Goal: Communication & Community: Answer question/provide support

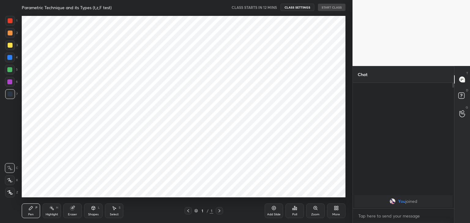
scroll to position [30399, 30256]
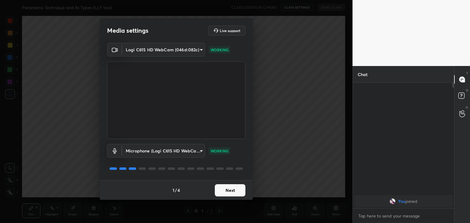
click at [227, 191] on button "Next" at bounding box center [230, 190] width 31 height 12
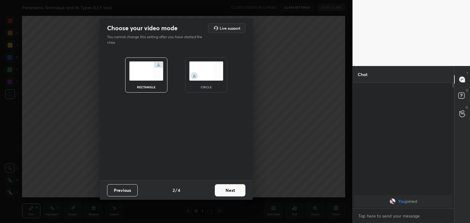
click at [227, 191] on button "Next" at bounding box center [230, 190] width 31 height 12
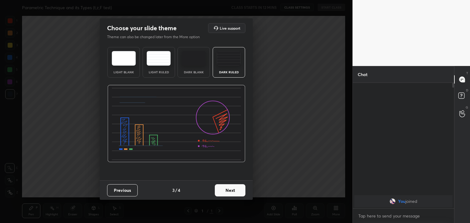
click at [227, 191] on button "Next" at bounding box center [230, 190] width 31 height 12
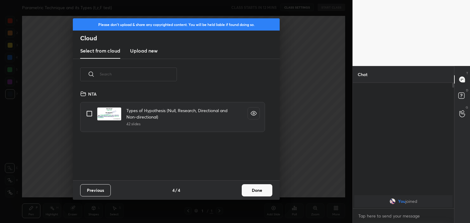
scroll to position [91, 196]
click at [150, 53] on h3 "Upload new" at bounding box center [144, 50] width 28 height 7
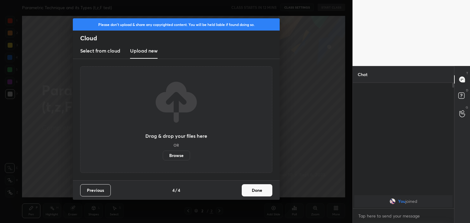
click at [180, 156] on label "Browse" at bounding box center [176, 156] width 27 height 10
click at [163, 156] on input "Browse" at bounding box center [163, 156] width 0 height 10
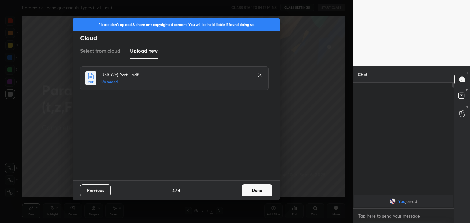
click at [258, 191] on button "Done" at bounding box center [257, 190] width 31 height 12
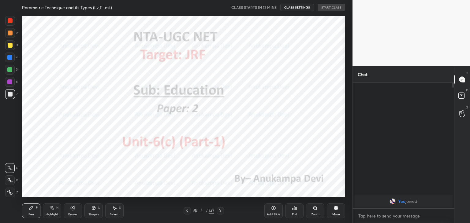
click at [188, 213] on icon at bounding box center [187, 211] width 5 height 5
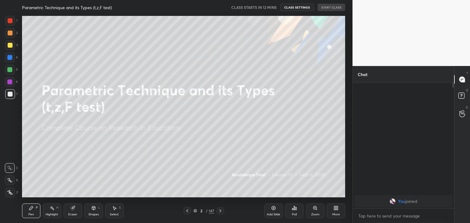
click at [10, 191] on icon at bounding box center [10, 193] width 6 height 4
click at [8, 81] on div at bounding box center [9, 82] width 5 height 5
click at [335, 207] on icon at bounding box center [335, 207] width 2 height 2
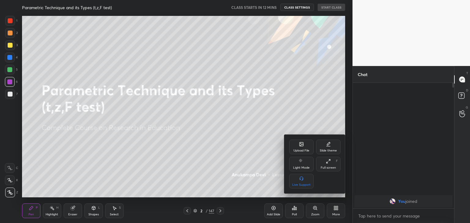
click at [301, 145] on icon at bounding box center [301, 145] width 3 height 2
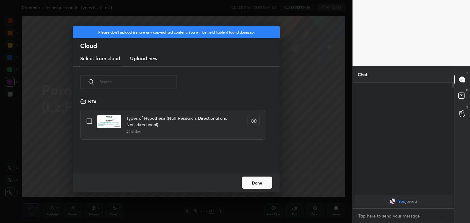
scroll to position [75, 196]
click at [153, 59] on h3 "Upload new" at bounding box center [144, 58] width 28 height 7
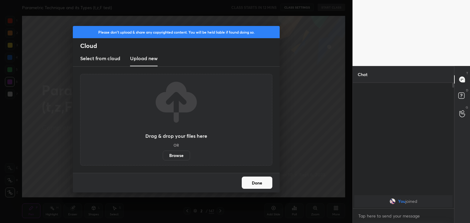
click at [172, 157] on label "Browse" at bounding box center [176, 156] width 27 height 10
click at [163, 157] on input "Browse" at bounding box center [163, 156] width 0 height 10
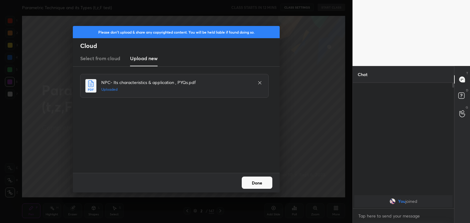
click at [256, 186] on button "Done" at bounding box center [257, 183] width 31 height 12
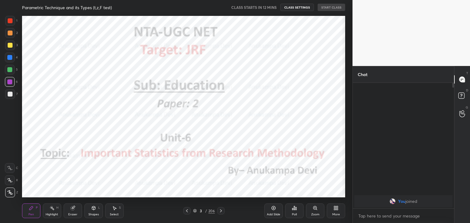
click at [187, 211] on icon at bounding box center [186, 211] width 5 height 5
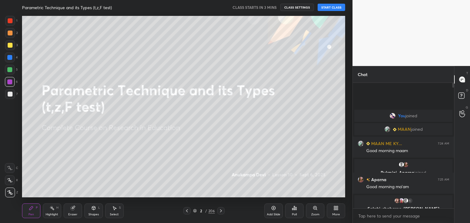
scroll to position [2, 2]
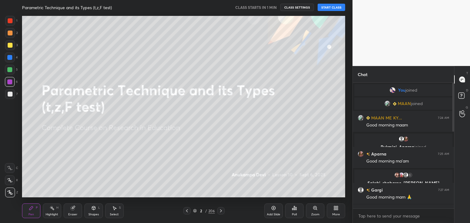
click at [326, 7] on button "START CLASS" at bounding box center [331, 7] width 28 height 7
type textarea "x"
drag, startPoint x: 324, startPoint y: 8, endPoint x: 322, endPoint y: 13, distance: 5.6
click at [324, 8] on button "START CLASS" at bounding box center [331, 7] width 28 height 7
click at [330, 8] on button "START CLASS" at bounding box center [331, 7] width 28 height 7
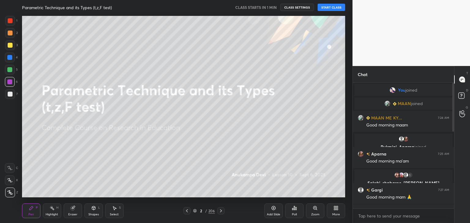
click at [328, 7] on button "START CLASS" at bounding box center [331, 7] width 28 height 7
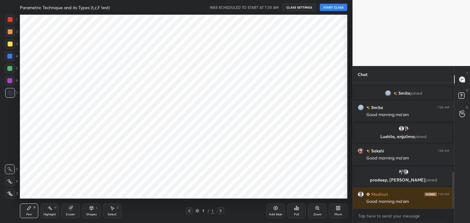
scroll to position [30399, 30256]
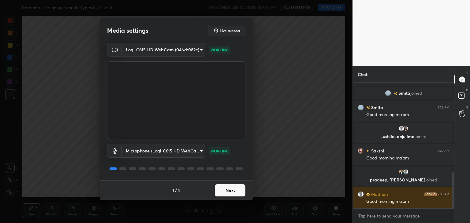
click at [237, 189] on button "Next" at bounding box center [230, 190] width 31 height 12
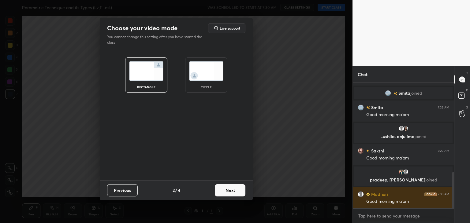
click at [237, 189] on button "Next" at bounding box center [230, 190] width 31 height 12
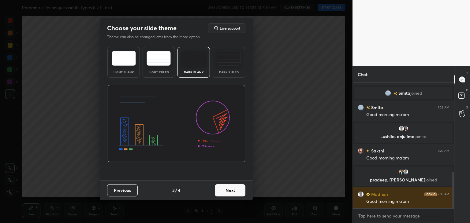
click at [219, 56] on img at bounding box center [229, 58] width 24 height 15
click at [221, 191] on button "Next" at bounding box center [230, 190] width 31 height 12
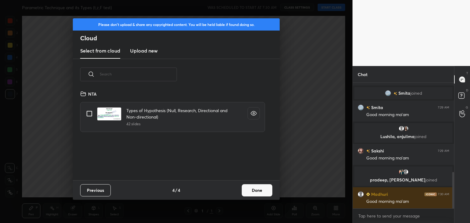
scroll to position [91, 196]
click at [151, 53] on h3 "Upload new" at bounding box center [144, 50] width 28 height 7
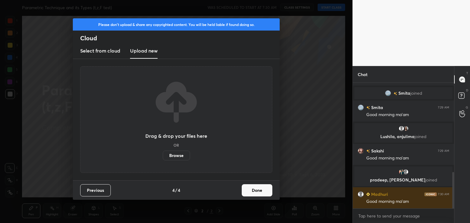
click at [262, 193] on button "Done" at bounding box center [257, 190] width 31 height 12
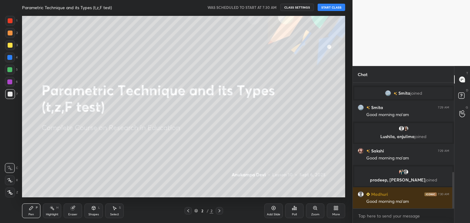
click at [324, 8] on button "START CLASS" at bounding box center [331, 7] width 28 height 7
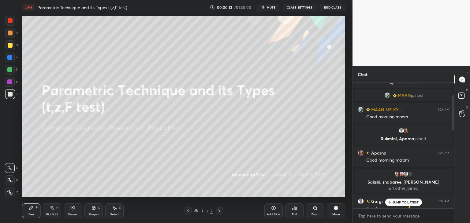
scroll to position [0, 0]
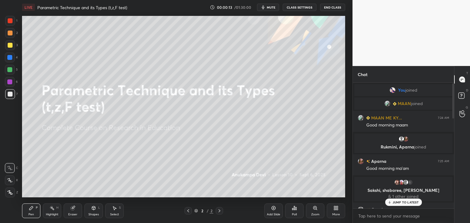
drag, startPoint x: 454, startPoint y: 179, endPoint x: 450, endPoint y: 83, distance: 95.2
click at [450, 83] on div at bounding box center [452, 146] width 4 height 126
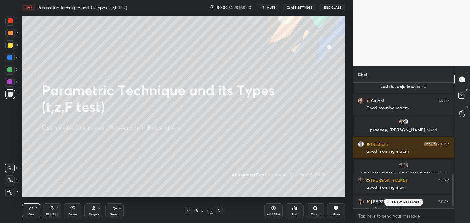
scroll to position [366, 0]
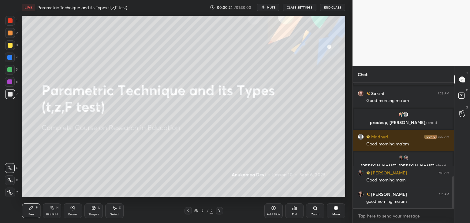
drag, startPoint x: 453, startPoint y: 106, endPoint x: 455, endPoint y: 192, distance: 86.9
click at [459, 196] on div "Chat [PERSON_NAME] 7:29 AM Good morning ma'am [PERSON_NAME], [PERSON_NAME] join…" at bounding box center [410, 144] width 117 height 157
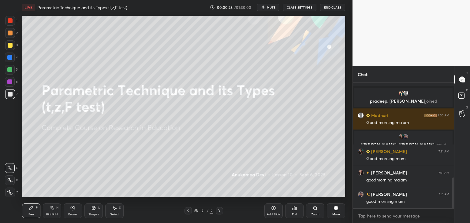
click at [10, 82] on div at bounding box center [9, 82] width 5 height 5
click at [10, 69] on div at bounding box center [9, 69] width 5 height 5
click at [334, 211] on div "More" at bounding box center [336, 211] width 18 height 15
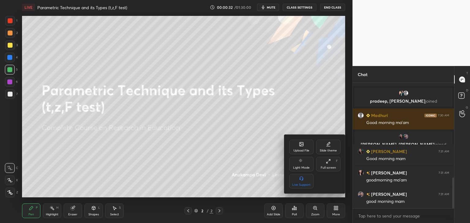
click at [302, 149] on div "Upload File" at bounding box center [301, 150] width 16 height 3
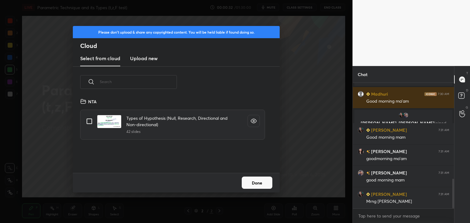
scroll to position [75, 196]
click at [154, 60] on h3 "Upload new" at bounding box center [144, 58] width 28 height 7
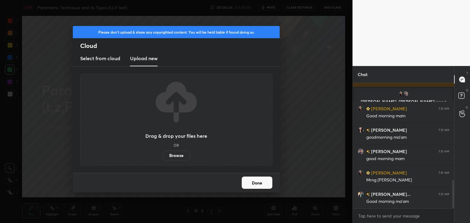
click at [182, 156] on label "Browse" at bounding box center [176, 156] width 27 height 10
click at [163, 156] on input "Browse" at bounding box center [163, 156] width 0 height 10
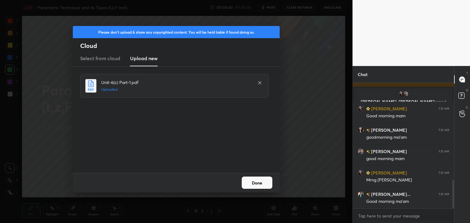
scroll to position [453, 0]
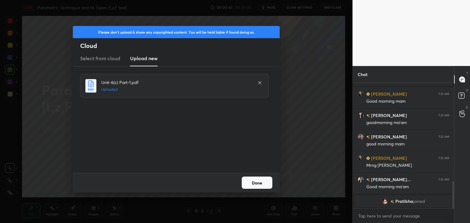
click at [258, 184] on button "Done" at bounding box center [257, 183] width 31 height 12
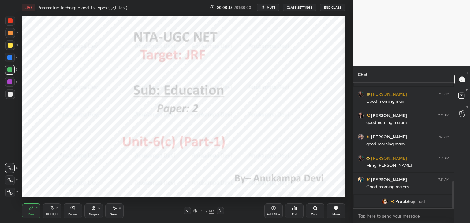
drag, startPoint x: 267, startPoint y: 8, endPoint x: 262, endPoint y: 16, distance: 9.3
click at [267, 8] on button "mute" at bounding box center [268, 7] width 22 height 7
click at [187, 211] on icon at bounding box center [187, 211] width 5 height 5
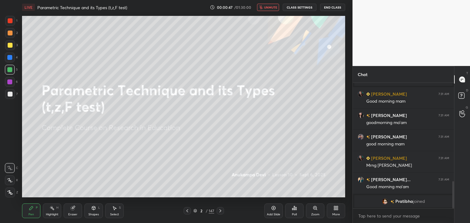
click at [333, 209] on div "More" at bounding box center [336, 211] width 18 height 15
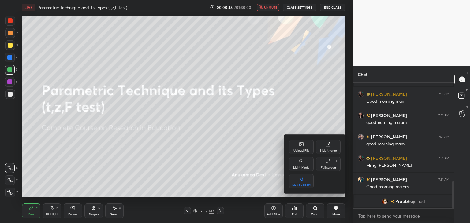
click at [298, 148] on div "Upload File" at bounding box center [301, 147] width 24 height 15
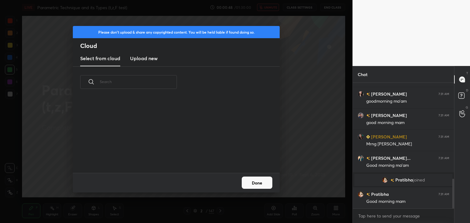
scroll to position [75, 196]
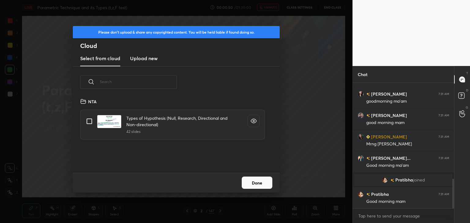
drag, startPoint x: 152, startPoint y: 58, endPoint x: 155, endPoint y: 65, distance: 7.5
click at [152, 58] on h3 "Upload new" at bounding box center [144, 58] width 28 height 7
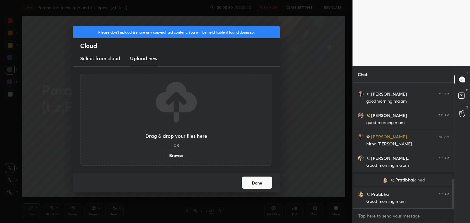
click at [181, 158] on label "Browse" at bounding box center [176, 156] width 27 height 10
click at [163, 158] on input "Browse" at bounding box center [163, 156] width 0 height 10
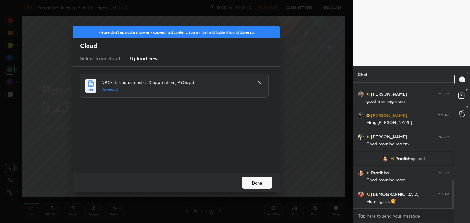
drag, startPoint x: 257, startPoint y: 184, endPoint x: 250, endPoint y: 175, distance: 11.5
click at [257, 184] on button "Done" at bounding box center [257, 183] width 31 height 12
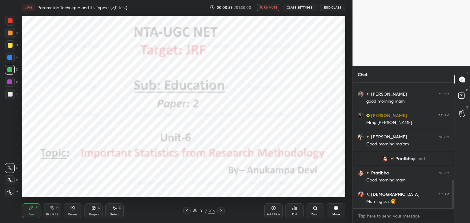
click at [185, 212] on icon at bounding box center [186, 211] width 5 height 5
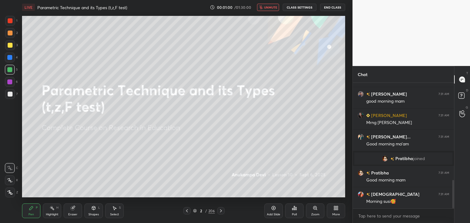
click at [270, 7] on span "unmute" at bounding box center [270, 7] width 13 height 4
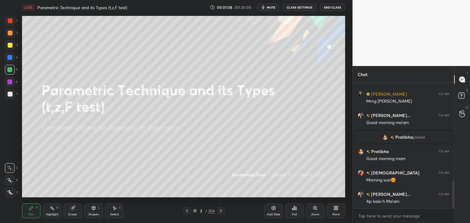
click at [9, 83] on div at bounding box center [9, 82] width 5 height 5
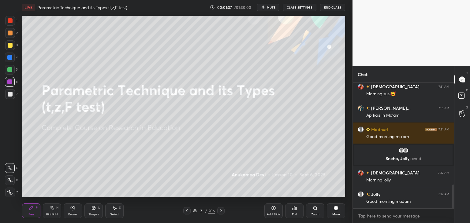
scroll to position [542, 0]
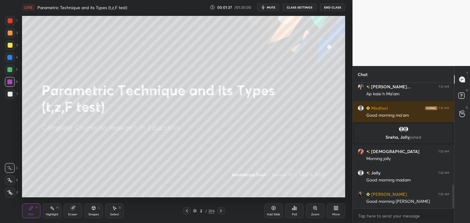
drag, startPoint x: 194, startPoint y: 212, endPoint x: 201, endPoint y: 198, distance: 15.5
click at [194, 212] on icon at bounding box center [195, 211] width 4 height 4
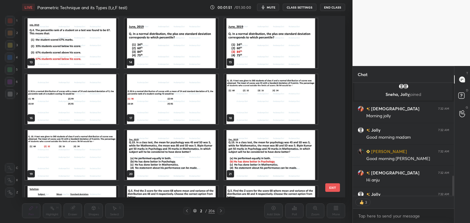
scroll to position [603, 0]
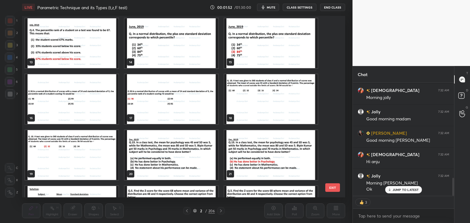
click at [196, 56] on img "grid" at bounding box center [170, 43] width 93 height 50
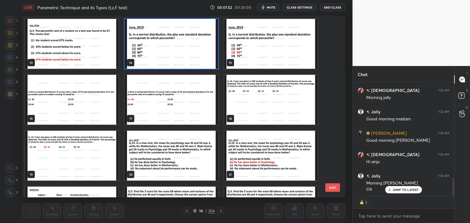
click at [196, 55] on img "grid" at bounding box center [170, 44] width 93 height 50
click at [197, 55] on img "grid" at bounding box center [170, 44] width 93 height 50
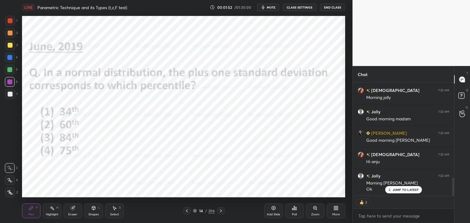
drag, startPoint x: 197, startPoint y: 55, endPoint x: 196, endPoint y: 52, distance: 3.3
click at [198, 55] on img "grid" at bounding box center [170, 44] width 93 height 50
click at [271, 8] on span "mute" at bounding box center [271, 7] width 9 height 4
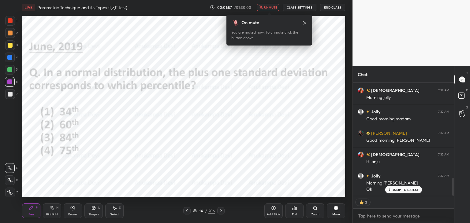
click at [270, 8] on span "unmute" at bounding box center [270, 7] width 13 height 4
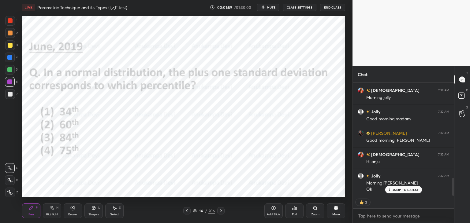
click at [401, 191] on div "[PERSON_NAME] 7:31 AM Good morning mam [PERSON_NAME] 7:31 AM goodmorning ma'am …" at bounding box center [403, 139] width 101 height 113
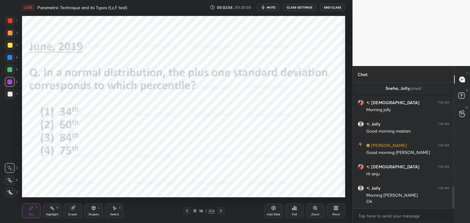
scroll to position [612, 0]
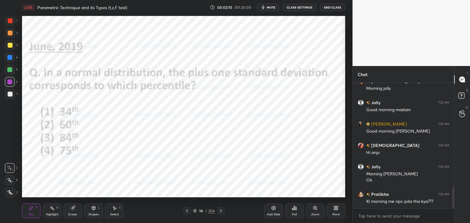
click at [10, 70] on div at bounding box center [9, 69] width 5 height 5
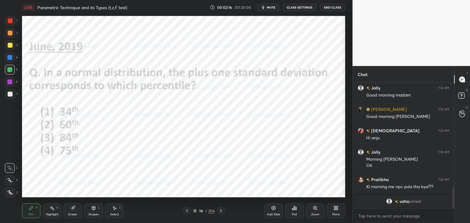
drag, startPoint x: 10, startPoint y: 193, endPoint x: 21, endPoint y: 177, distance: 19.7
click at [10, 193] on icon at bounding box center [10, 193] width 5 height 4
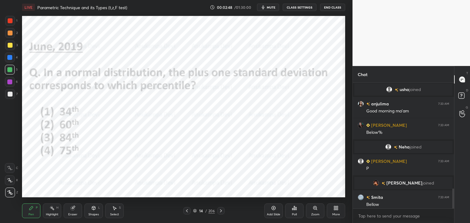
scroll to position [673, 0]
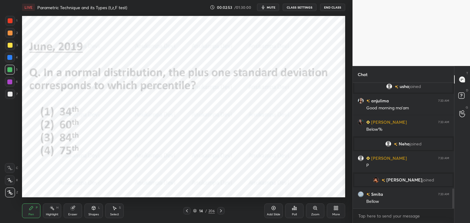
click at [195, 211] on icon at bounding box center [195, 211] width 4 height 4
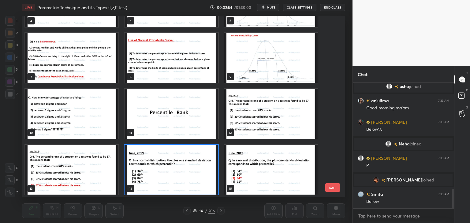
scroll to position [688, 0]
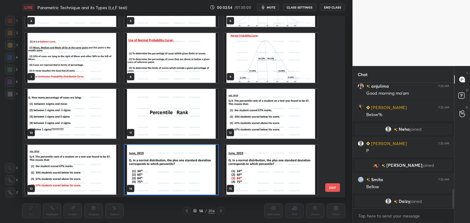
click at [195, 183] on img "grid" at bounding box center [170, 170] width 93 height 50
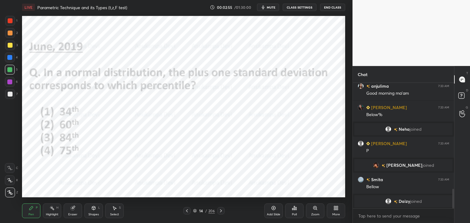
click at [294, 210] on div "Poll" at bounding box center [294, 211] width 18 height 15
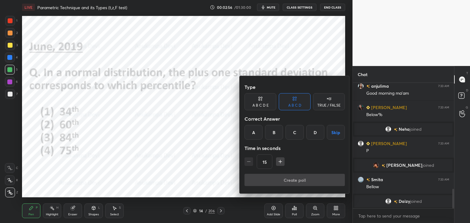
scroll to position [704, 0]
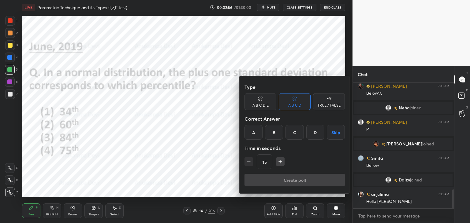
click at [294, 132] on div "C" at bounding box center [294, 132] width 18 height 15
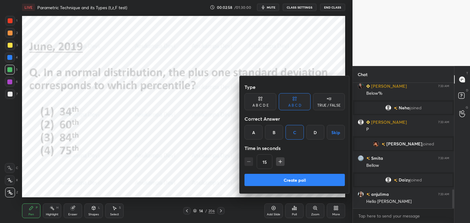
click at [299, 179] on button "Create poll" at bounding box center [294, 180] width 100 height 12
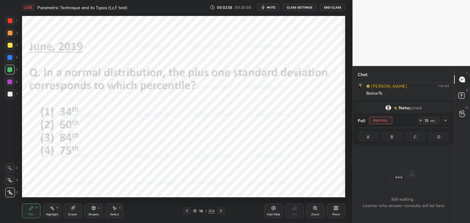
scroll to position [2, 2]
click at [271, 9] on span "mute" at bounding box center [271, 7] width 9 height 4
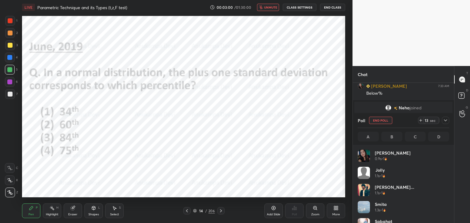
scroll to position [72, 90]
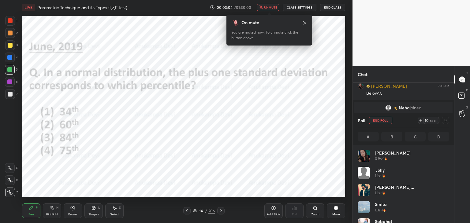
click at [305, 22] on icon at bounding box center [304, 22] width 5 height 5
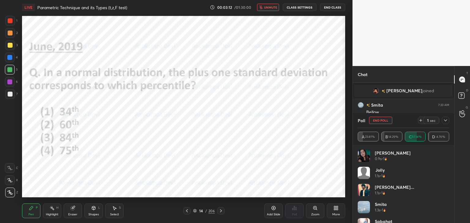
scroll to position [779, 0]
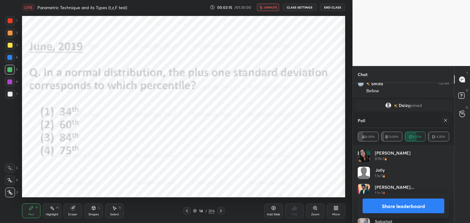
drag, startPoint x: 445, startPoint y: 121, endPoint x: 373, endPoint y: 130, distance: 72.3
click at [444, 122] on icon at bounding box center [445, 120] width 5 height 5
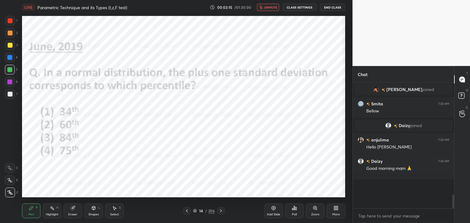
scroll to position [0, 0]
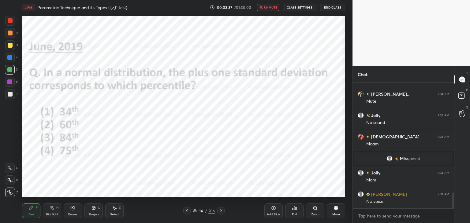
click at [272, 7] on span "unmute" at bounding box center [270, 7] width 13 height 4
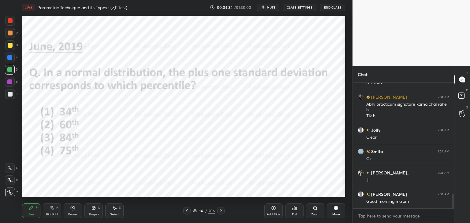
click at [11, 59] on div at bounding box center [9, 57] width 5 height 5
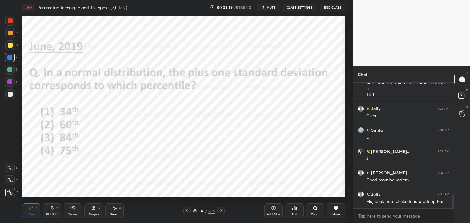
scroll to position [1020, 0]
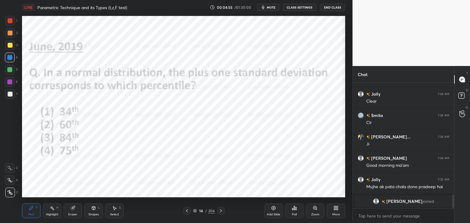
click at [280, 195] on div "LIVE Parametric Technique and its Types (t,z,F test) 00:04:55 / 01:30:00 mute C…" at bounding box center [184, 111] width 328 height 223
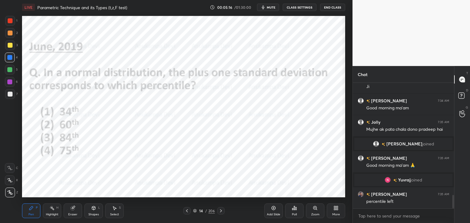
scroll to position [1048, 0]
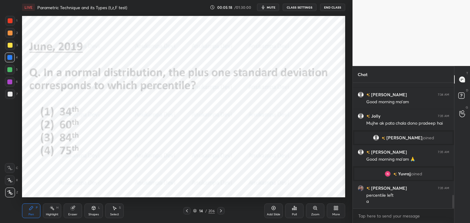
click at [298, 194] on div "LIVE Parametric Technique and its Types (t,z,F test) 00:05:18 / 01:30:00 mute C…" at bounding box center [184, 111] width 328 height 223
click at [306, 194] on div "LIVE Parametric Technique and its Types (t,z,F test) 00:05:19 / 01:30:00 mute C…" at bounding box center [184, 111] width 328 height 223
click at [222, 210] on icon at bounding box center [220, 211] width 5 height 5
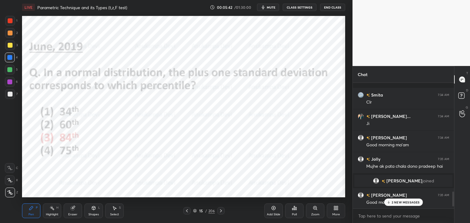
scroll to position [1116, 0]
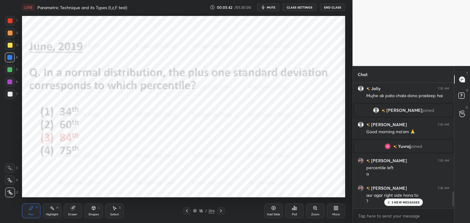
drag, startPoint x: 453, startPoint y: 200, endPoint x: 451, endPoint y: 219, distance: 19.3
click at [455, 219] on div "Chat Smita 7:34 AM Clr [PERSON_NAME]... 7:34 AM Ji [PERSON_NAME] 7:34 AM Good m…" at bounding box center [410, 144] width 117 height 157
click at [192, 213] on div "15 / 206" at bounding box center [203, 210] width 41 height 7
click at [195, 212] on icon at bounding box center [195, 211] width 4 height 4
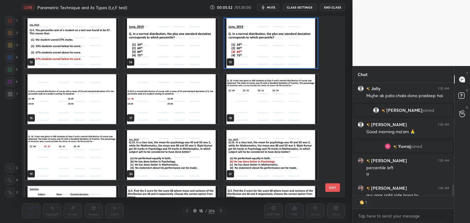
scroll to position [1129, 0]
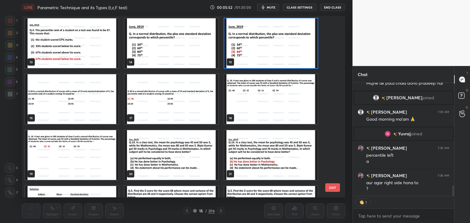
drag, startPoint x: 453, startPoint y: 188, endPoint x: 458, endPoint y: 196, distance: 9.6
click at [458, 196] on div "Chat [PERSON_NAME] 7:34 AM Good morning ma'am Jolly 7:35 AM Mujhe ak pata chala…" at bounding box center [410, 144] width 117 height 157
click at [91, 106] on img "grid" at bounding box center [71, 99] width 93 height 50
click at [91, 107] on img "grid" at bounding box center [71, 99] width 93 height 50
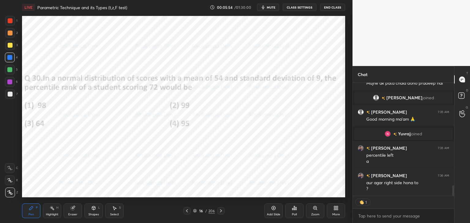
click at [91, 107] on img "grid" at bounding box center [71, 99] width 93 height 50
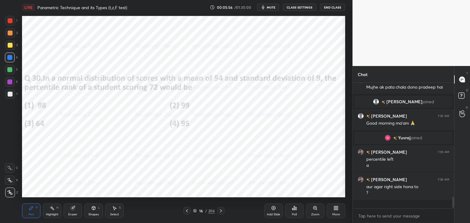
scroll to position [124, 99]
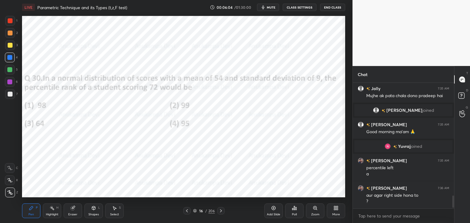
click at [193, 211] on icon at bounding box center [195, 211] width 4 height 4
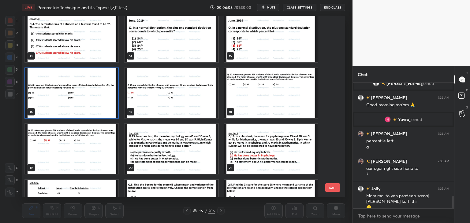
scroll to position [1149, 0]
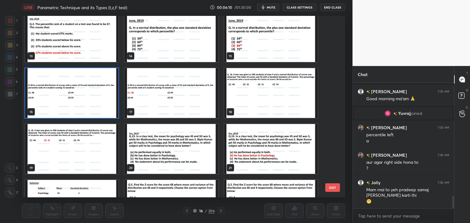
click at [253, 45] on img "grid" at bounding box center [270, 37] width 93 height 50
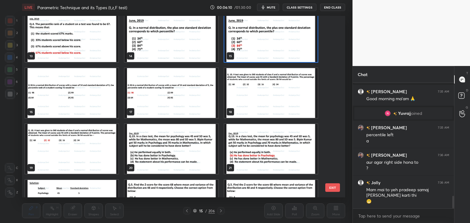
scroll to position [224, 0]
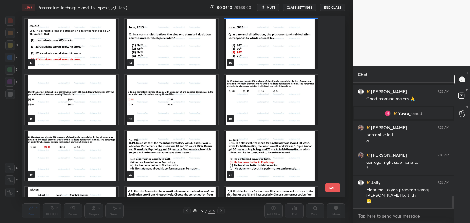
click at [254, 45] on img "grid" at bounding box center [270, 44] width 93 height 50
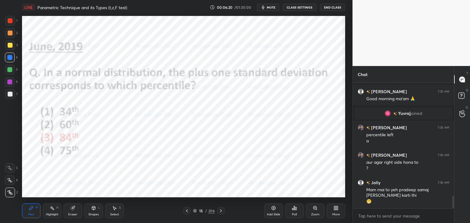
scroll to position [1171, 0]
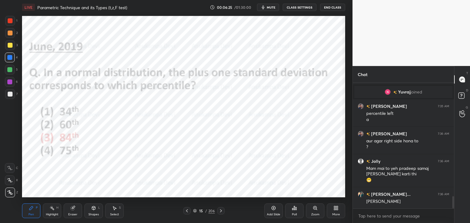
click at [187, 212] on icon at bounding box center [186, 211] width 5 height 5
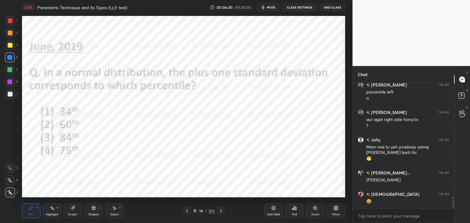
scroll to position [1214, 0]
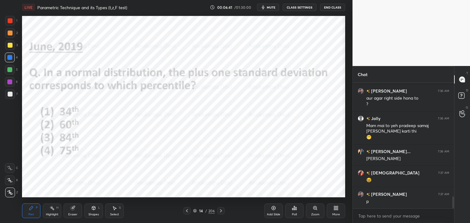
click at [193, 213] on icon at bounding box center [195, 211] width 4 height 4
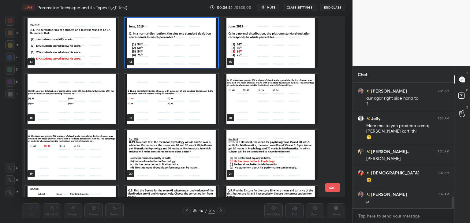
scroll to position [1220, 0]
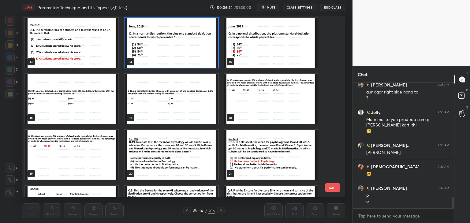
click at [98, 105] on img "grid" at bounding box center [71, 99] width 93 height 50
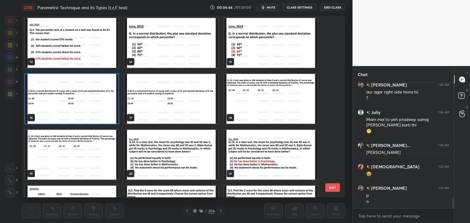
click at [98, 105] on img "grid" at bounding box center [71, 99] width 93 height 50
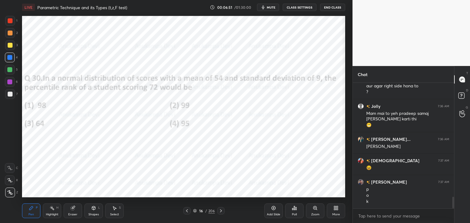
scroll to position [1240, 0]
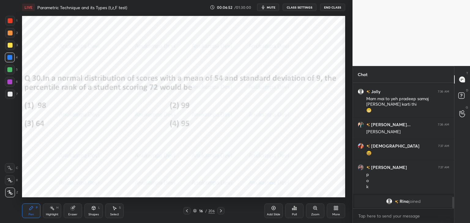
click at [272, 8] on span "mute" at bounding box center [271, 7] width 9 height 4
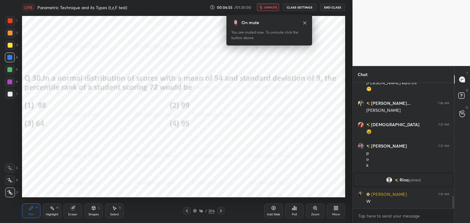
click at [271, 8] on span "unmute" at bounding box center [270, 7] width 13 height 4
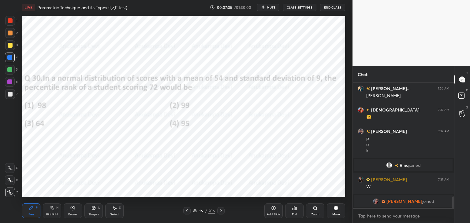
scroll to position [1196, 0]
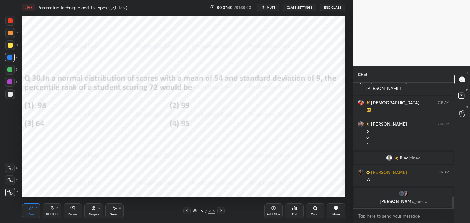
click at [272, 8] on span "mute" at bounding box center [271, 7] width 9 height 4
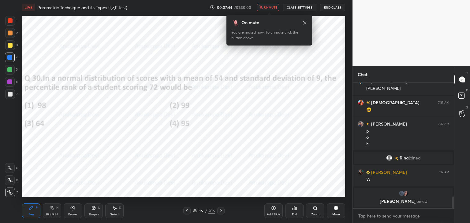
click at [9, 23] on div at bounding box center [10, 20] width 5 height 5
click at [304, 23] on icon at bounding box center [304, 22] width 3 height 3
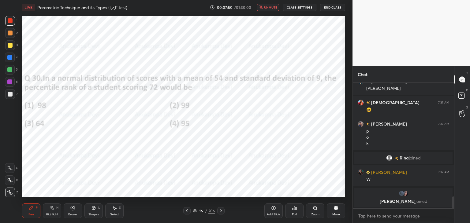
scroll to position [1187, 0]
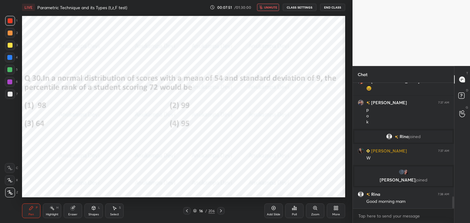
click at [267, 8] on span "unmute" at bounding box center [270, 7] width 13 height 4
click at [195, 211] on icon at bounding box center [194, 210] width 3 height 2
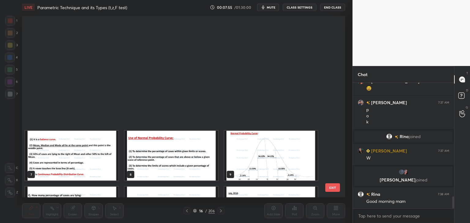
scroll to position [180, 320]
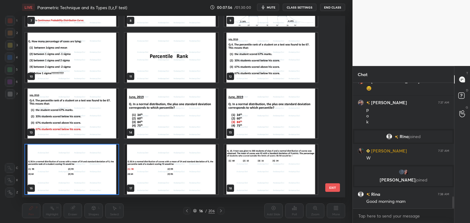
click at [103, 178] on img "grid" at bounding box center [71, 170] width 93 height 50
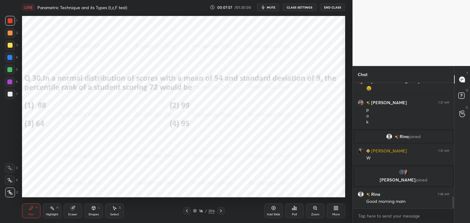
click at [296, 209] on icon at bounding box center [295, 208] width 1 height 3
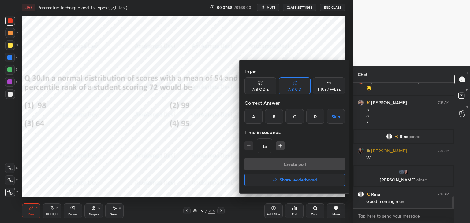
scroll to position [1209, 0]
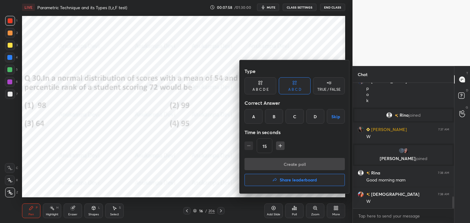
click at [251, 116] on div "A" at bounding box center [253, 116] width 18 height 15
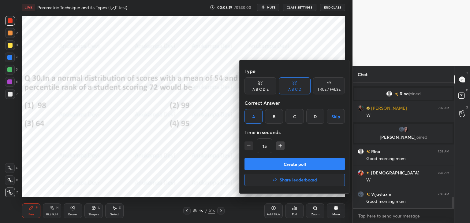
scroll to position [1251, 0]
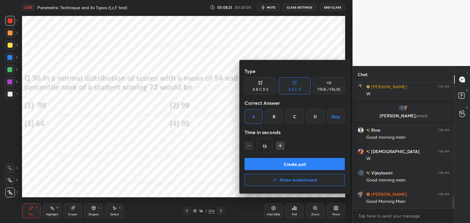
click at [284, 166] on button "Create poll" at bounding box center [294, 164] width 100 height 12
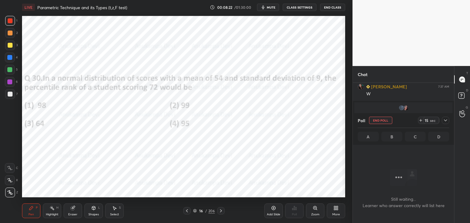
scroll to position [107, 99]
click at [273, 6] on span "mute" at bounding box center [271, 7] width 9 height 4
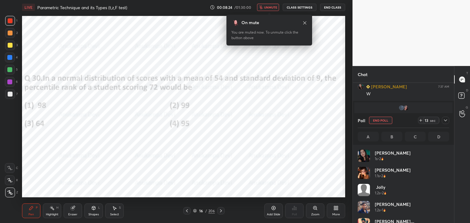
scroll to position [72, 90]
click at [303, 24] on icon at bounding box center [304, 22] width 5 height 5
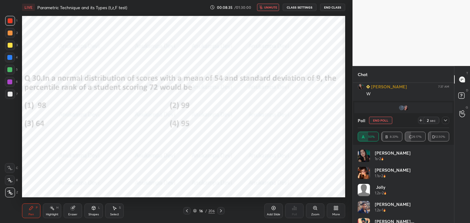
click at [269, 7] on span "unmute" at bounding box center [270, 7] width 13 height 4
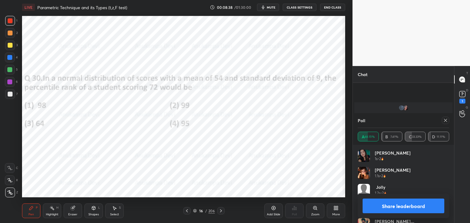
scroll to position [1310, 0]
drag, startPoint x: 445, startPoint y: 120, endPoint x: 395, endPoint y: 112, distance: 50.6
click at [445, 120] on icon at bounding box center [445, 120] width 5 height 5
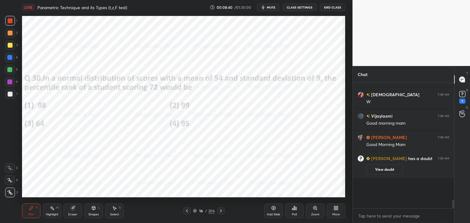
scroll to position [1287, 0]
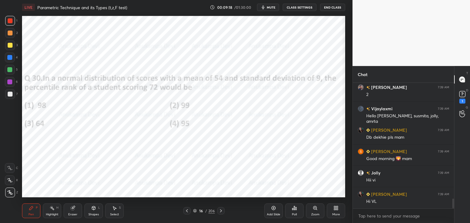
click at [10, 57] on div at bounding box center [9, 57] width 5 height 5
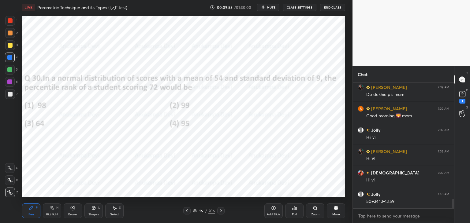
click at [10, 72] on div at bounding box center [10, 70] width 10 height 10
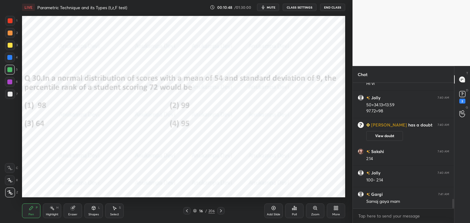
scroll to position [1568, 0]
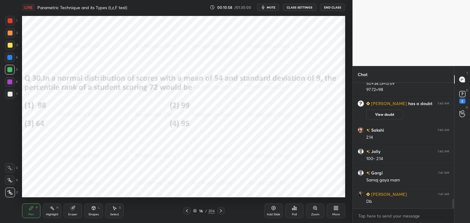
drag, startPoint x: 221, startPoint y: 212, endPoint x: 221, endPoint y: 209, distance: 3.1
click at [221, 212] on icon at bounding box center [220, 211] width 5 height 5
click at [187, 213] on icon at bounding box center [186, 211] width 5 height 5
click at [220, 213] on div at bounding box center [220, 210] width 7 height 7
click at [195, 212] on icon at bounding box center [195, 211] width 4 height 4
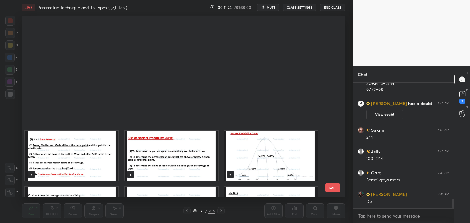
scroll to position [180, 320]
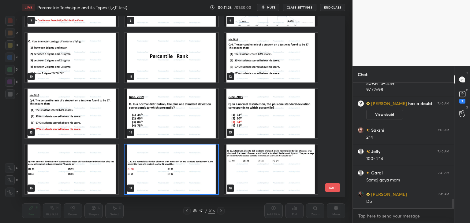
click at [204, 187] on img "grid" at bounding box center [170, 170] width 93 height 50
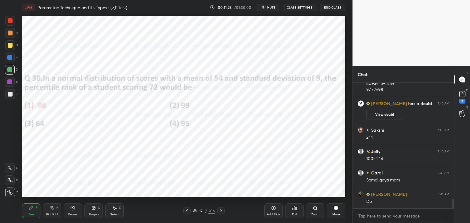
click at [204, 187] on img "grid" at bounding box center [170, 170] width 93 height 50
click at [462, 93] on rect at bounding box center [462, 94] width 6 height 6
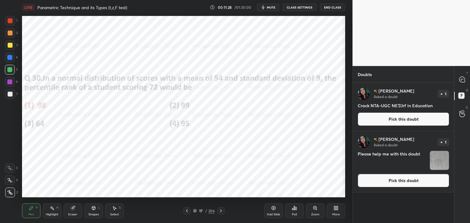
click at [405, 184] on button "Pick this doubt" at bounding box center [403, 180] width 91 height 13
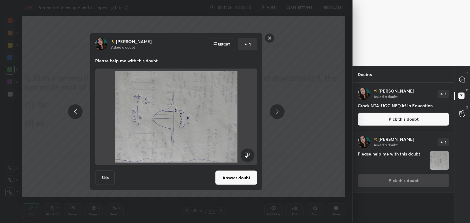
click at [229, 182] on button "Answer doubt" at bounding box center [236, 178] width 42 height 15
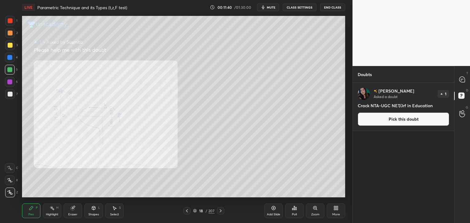
click at [427, 120] on button "Pick this doubt" at bounding box center [403, 119] width 91 height 13
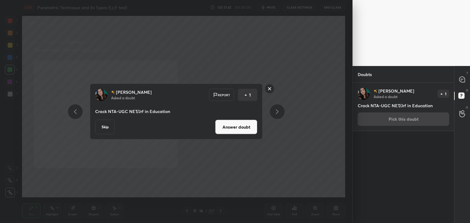
drag, startPoint x: 240, startPoint y: 129, endPoint x: 280, endPoint y: 123, distance: 40.8
click at [240, 129] on button "Answer doubt" at bounding box center [236, 127] width 42 height 15
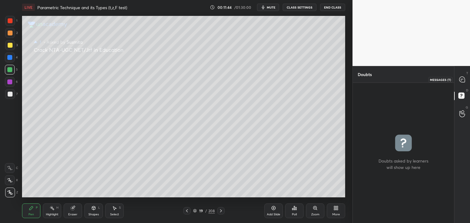
click at [462, 80] on icon at bounding box center [462, 80] width 6 height 6
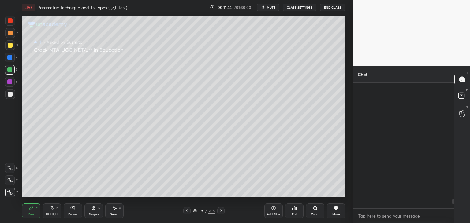
scroll to position [124, 99]
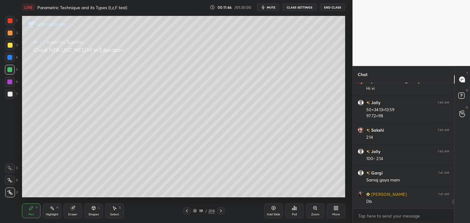
click at [195, 211] on icon at bounding box center [195, 211] width 4 height 4
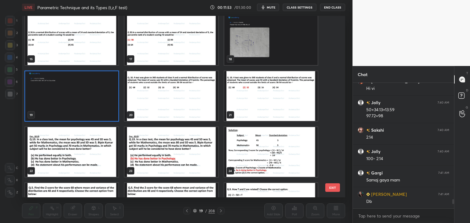
scroll to position [1632, 0]
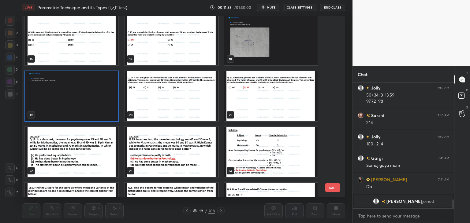
click at [101, 161] on img "grid" at bounding box center [71, 152] width 93 height 50
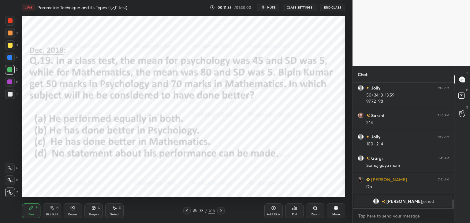
click at [101, 161] on img "grid" at bounding box center [71, 152] width 93 height 50
click at [194, 212] on icon at bounding box center [195, 211] width 4 height 4
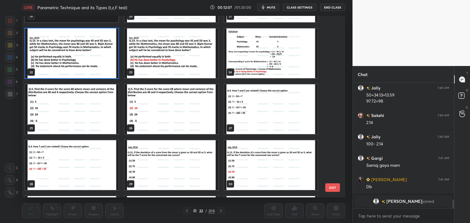
scroll to position [376, 0]
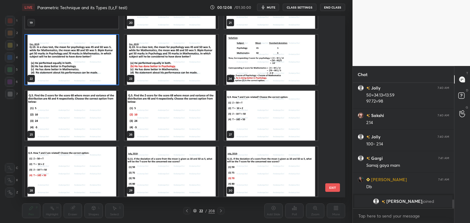
click at [104, 71] on img "grid" at bounding box center [71, 60] width 93 height 50
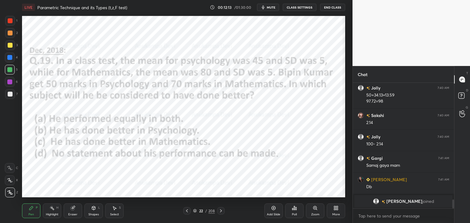
click at [270, 7] on span "mute" at bounding box center [271, 7] width 9 height 4
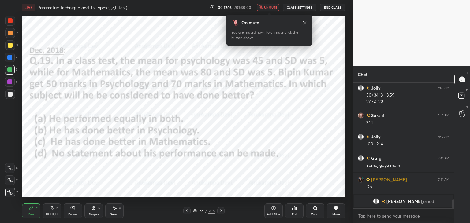
click at [272, 9] on span "unmute" at bounding box center [270, 7] width 13 height 4
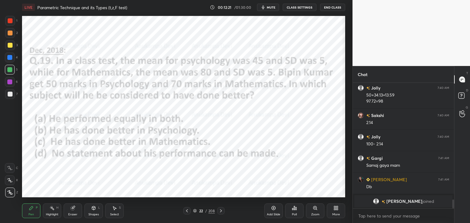
scroll to position [1527, 0]
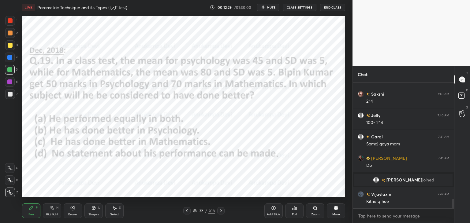
click at [7, 59] on div at bounding box center [10, 58] width 10 height 10
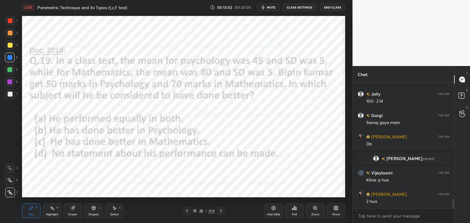
drag, startPoint x: 73, startPoint y: 209, endPoint x: 74, endPoint y: 202, distance: 7.1
click at [74, 208] on icon at bounding box center [73, 208] width 4 height 4
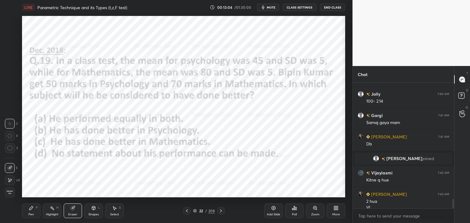
scroll to position [1555, 0]
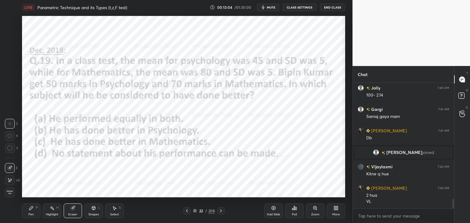
click at [30, 212] on div "Pen P" at bounding box center [31, 211] width 18 height 15
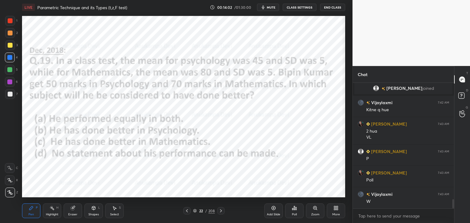
scroll to position [1641, 0]
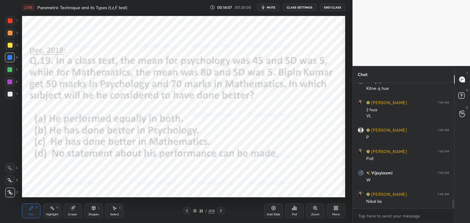
click at [272, 8] on span "mute" at bounding box center [271, 7] width 9 height 4
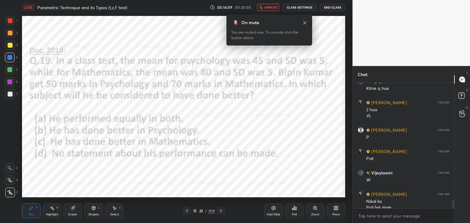
scroll to position [1647, 0]
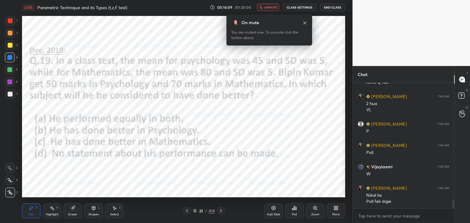
drag, startPoint x: 274, startPoint y: 7, endPoint x: 273, endPoint y: 13, distance: 5.7
click at [274, 8] on span "unmute" at bounding box center [270, 7] width 13 height 4
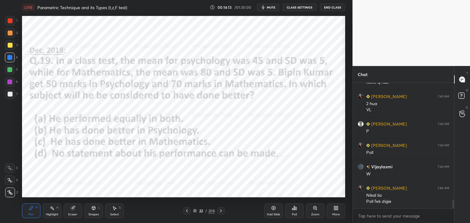
click at [195, 212] on icon at bounding box center [194, 211] width 3 height 1
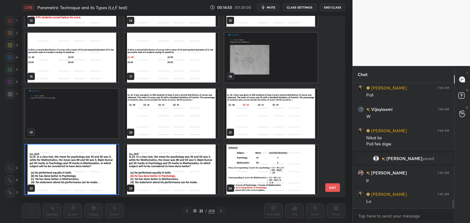
scroll to position [1696, 0]
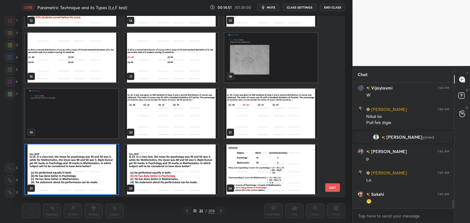
click at [100, 172] on img "grid" at bounding box center [71, 170] width 93 height 50
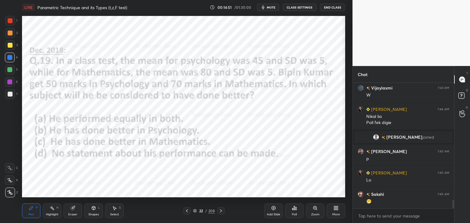
click at [101, 172] on img "grid" at bounding box center [71, 170] width 93 height 50
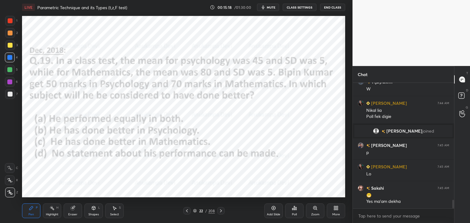
drag, startPoint x: 194, startPoint y: 212, endPoint x: 202, endPoint y: 198, distance: 16.3
click at [194, 211] on icon at bounding box center [195, 211] width 4 height 4
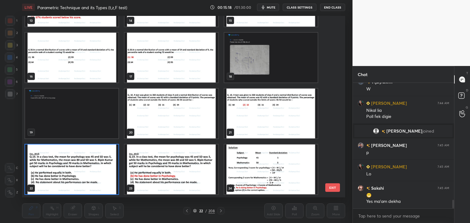
scroll to position [1734, 0]
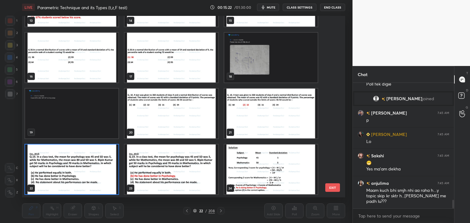
click at [108, 165] on img "grid" at bounding box center [71, 170] width 93 height 50
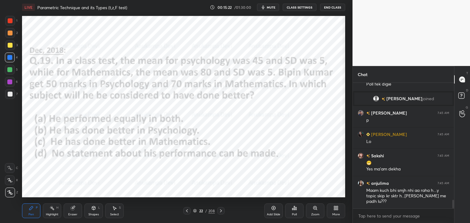
click at [108, 166] on img "grid" at bounding box center [71, 170] width 93 height 50
click at [295, 211] on div "Poll" at bounding box center [294, 211] width 18 height 15
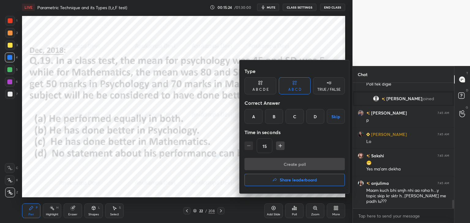
click at [274, 114] on div "B" at bounding box center [274, 116] width 18 height 15
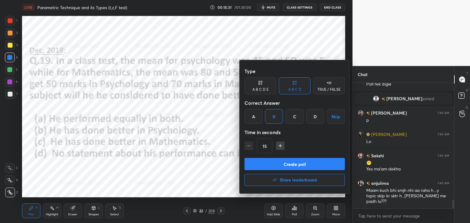
click at [298, 164] on button "Create poll" at bounding box center [294, 164] width 100 height 12
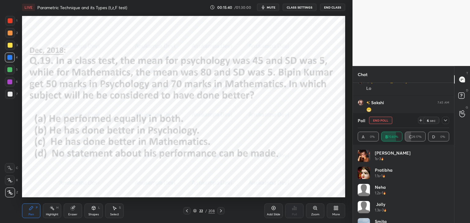
scroll to position [1814, 0]
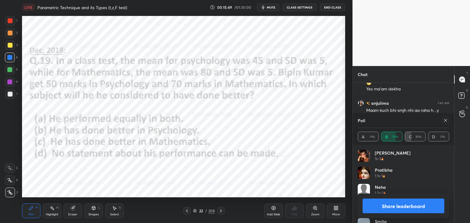
click at [447, 120] on icon at bounding box center [445, 120] width 5 height 5
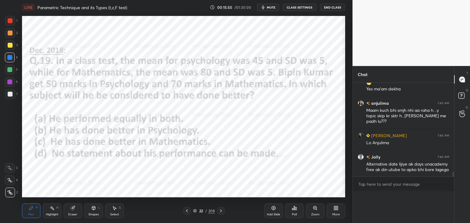
scroll to position [117, 99]
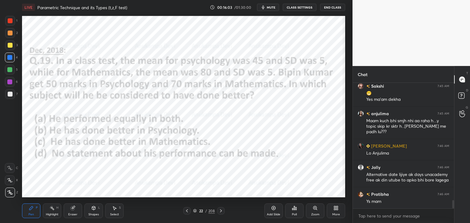
click at [195, 212] on icon at bounding box center [195, 211] width 4 height 4
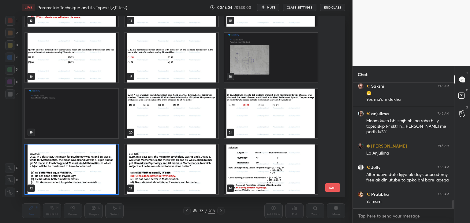
click at [166, 174] on img "grid" at bounding box center [170, 170] width 93 height 50
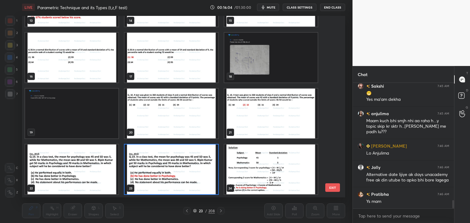
click at [166, 174] on img "grid" at bounding box center [170, 170] width 93 height 50
click at [168, 174] on img "grid" at bounding box center [170, 170] width 93 height 50
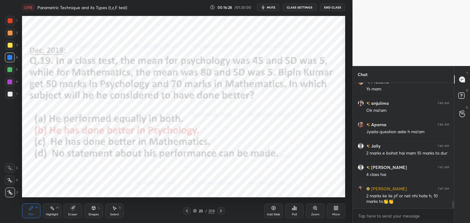
drag, startPoint x: 195, startPoint y: 212, endPoint x: 193, endPoint y: 207, distance: 5.7
click at [195, 213] on icon at bounding box center [194, 212] width 3 height 1
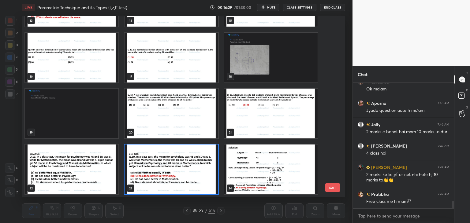
click at [198, 175] on img "grid" at bounding box center [170, 170] width 93 height 50
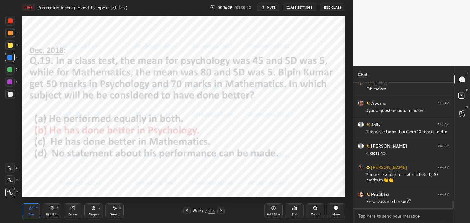
drag, startPoint x: 199, startPoint y: 175, endPoint x: 197, endPoint y: 166, distance: 9.4
click at [199, 176] on img "grid" at bounding box center [170, 170] width 93 height 50
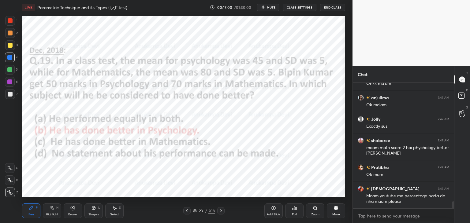
scroll to position [2120, 0]
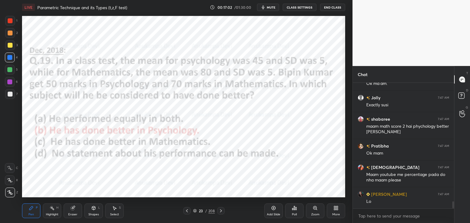
drag, startPoint x: 273, startPoint y: 207, endPoint x: 264, endPoint y: 198, distance: 13.2
click at [273, 207] on icon at bounding box center [273, 208] width 5 height 5
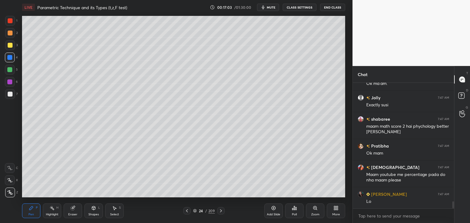
click at [9, 72] on div at bounding box center [10, 70] width 10 height 10
click at [272, 7] on span "mute" at bounding box center [271, 7] width 9 height 4
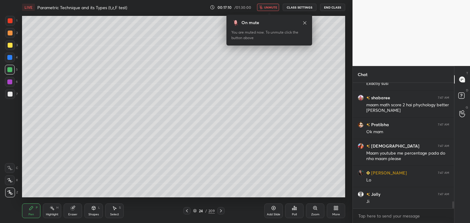
click at [273, 8] on span "unmute" at bounding box center [270, 7] width 13 height 4
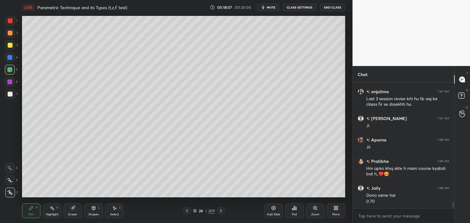
scroll to position [2394, 0]
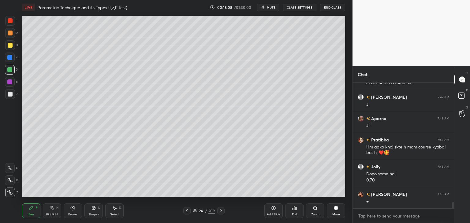
drag, startPoint x: 73, startPoint y: 212, endPoint x: 69, endPoint y: 203, distance: 10.4
click at [73, 211] on div "Eraser" at bounding box center [73, 211] width 18 height 15
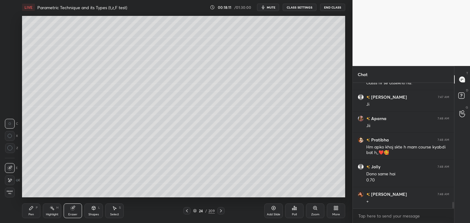
click at [31, 213] on div "Pen" at bounding box center [31, 214] width 6 height 3
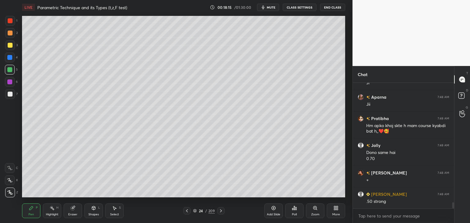
scroll to position [2430, 0]
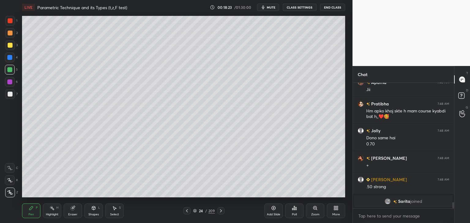
click at [71, 212] on div "Eraser" at bounding box center [73, 211] width 18 height 15
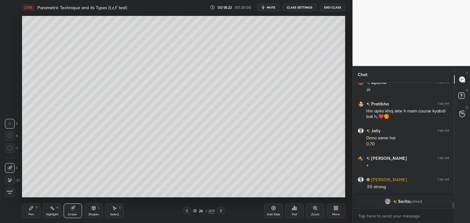
scroll to position [2204, 0]
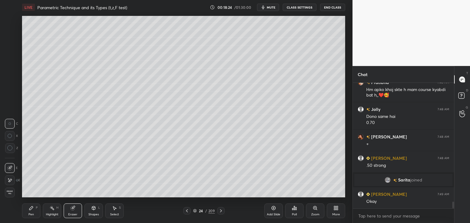
click at [10, 149] on icon at bounding box center [10, 149] width 6 height 6
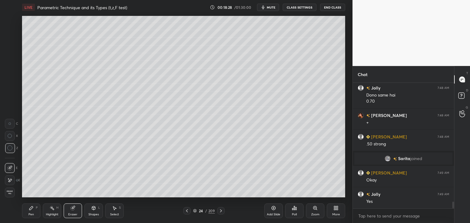
click at [29, 211] on icon at bounding box center [31, 208] width 5 height 5
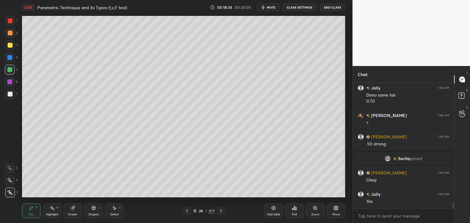
click at [195, 212] on icon at bounding box center [194, 211] width 3 height 1
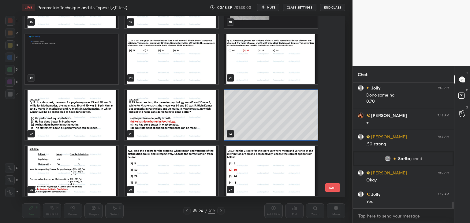
scroll to position [2247, 0]
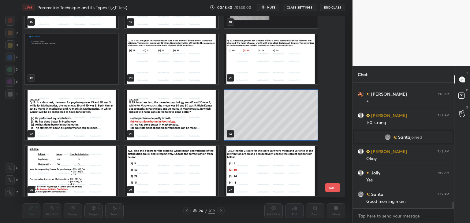
click at [105, 120] on img "grid" at bounding box center [71, 115] width 93 height 50
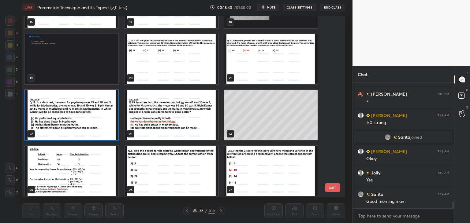
click at [106, 120] on img "grid" at bounding box center [71, 115] width 93 height 50
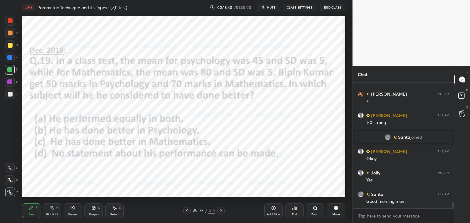
click at [106, 120] on img "grid" at bounding box center [71, 115] width 93 height 50
click at [221, 211] on icon at bounding box center [220, 211] width 5 height 5
click at [186, 212] on icon at bounding box center [186, 211] width 5 height 5
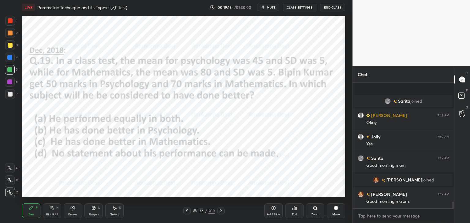
scroll to position [2275, 0]
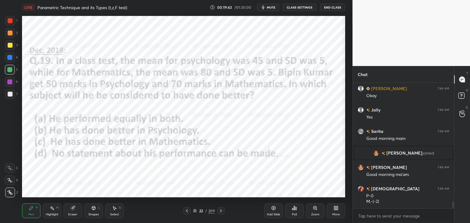
click at [273, 207] on icon at bounding box center [273, 208] width 2 height 2
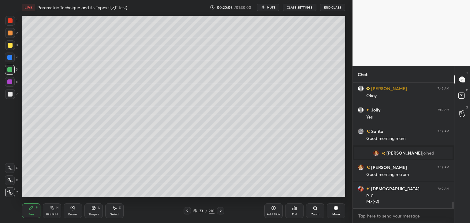
scroll to position [2296, 0]
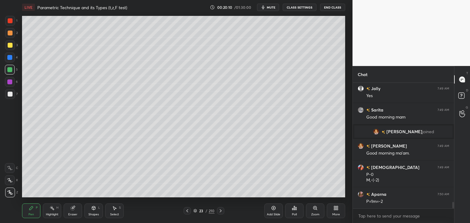
click at [220, 212] on icon at bounding box center [220, 211] width 5 height 5
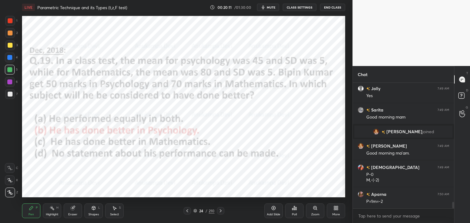
click at [220, 212] on icon at bounding box center [220, 211] width 5 height 5
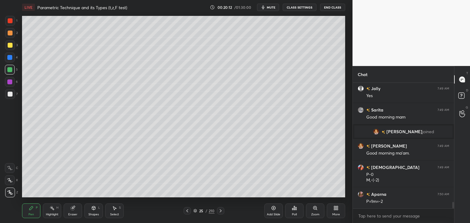
click at [221, 211] on icon at bounding box center [220, 211] width 5 height 5
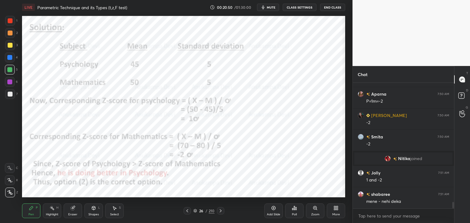
scroll to position [2381, 0]
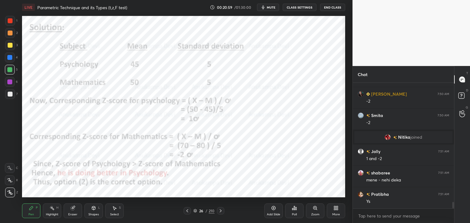
drag, startPoint x: 195, startPoint y: 213, endPoint x: 198, endPoint y: 201, distance: 12.1
click at [195, 212] on icon at bounding box center [195, 211] width 4 height 4
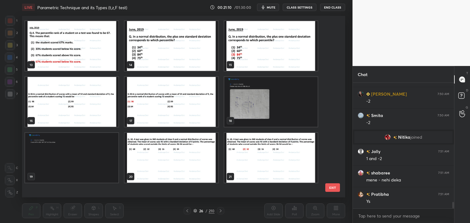
scroll to position [0, 0]
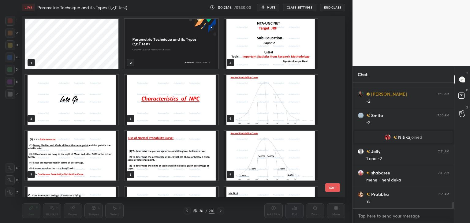
click at [197, 54] on img "grid" at bounding box center [170, 44] width 93 height 50
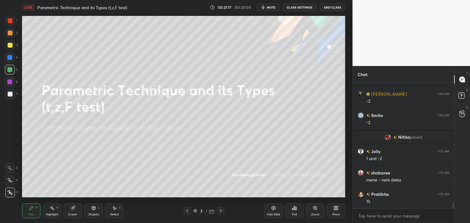
drag, startPoint x: 197, startPoint y: 54, endPoint x: 197, endPoint y: 50, distance: 3.4
click at [197, 54] on img "grid" at bounding box center [170, 44] width 93 height 50
click at [10, 59] on div at bounding box center [9, 57] width 5 height 5
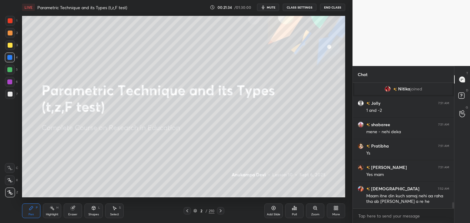
scroll to position [2451, 0]
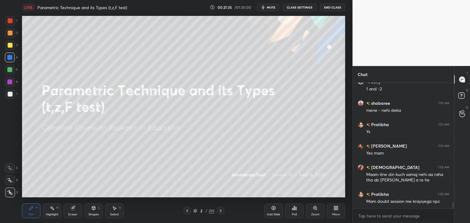
click at [11, 72] on div at bounding box center [10, 70] width 10 height 10
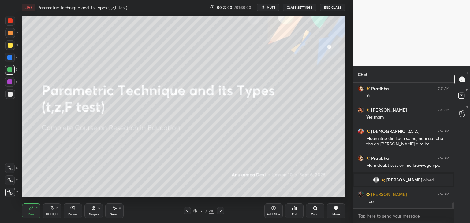
scroll to position [2508, 0]
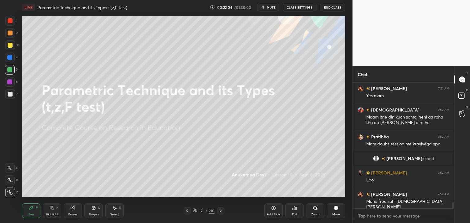
click at [195, 212] on icon at bounding box center [195, 211] width 4 height 4
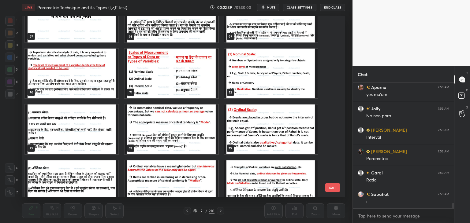
scroll to position [2765, 0]
click at [187, 83] on img "grid" at bounding box center [170, 74] width 93 height 50
click at [188, 83] on img "grid" at bounding box center [170, 74] width 93 height 50
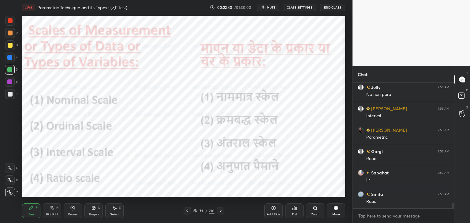
click at [188, 83] on img "grid" at bounding box center [170, 74] width 93 height 50
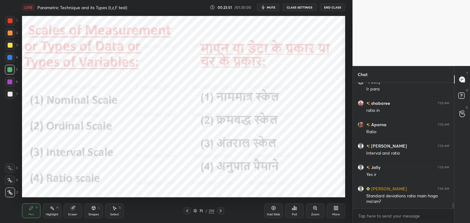
scroll to position [2942, 0]
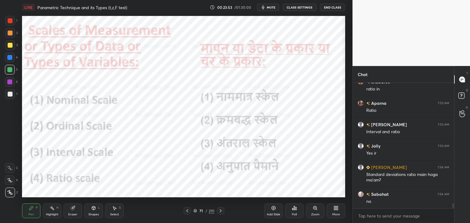
click at [73, 213] on div "Eraser" at bounding box center [72, 214] width 9 height 3
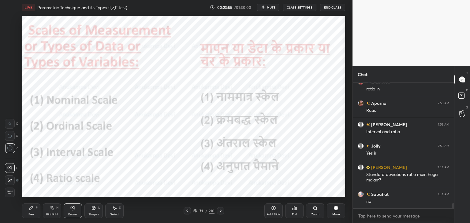
scroll to position [2964, 0]
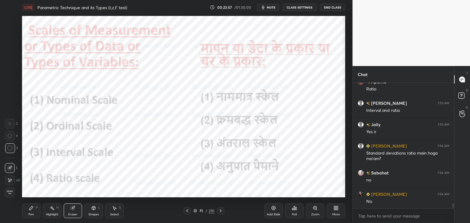
click at [26, 216] on div "Pen P" at bounding box center [31, 211] width 18 height 15
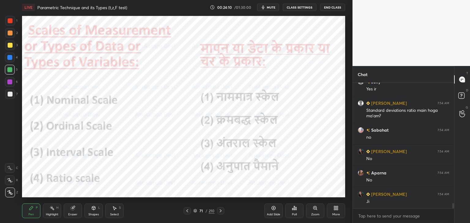
scroll to position [3028, 0]
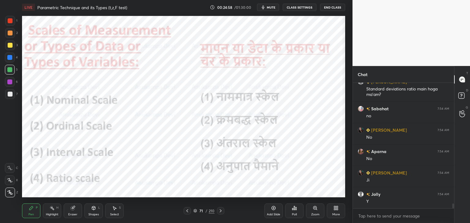
click at [196, 213] on icon at bounding box center [195, 211] width 4 height 4
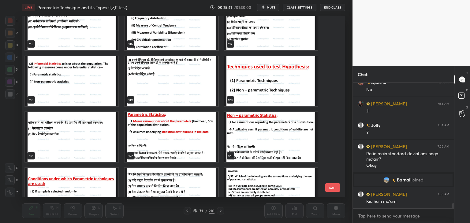
scroll to position [2158, 0]
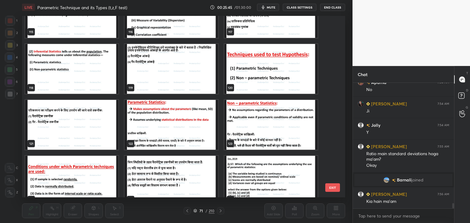
click at [287, 75] on img "grid" at bounding box center [270, 69] width 93 height 50
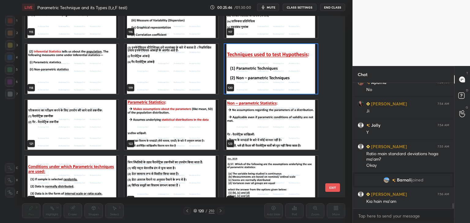
click at [287, 75] on img "grid" at bounding box center [270, 69] width 93 height 50
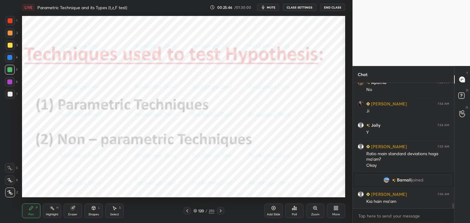
click at [287, 74] on img "grid" at bounding box center [270, 69] width 93 height 50
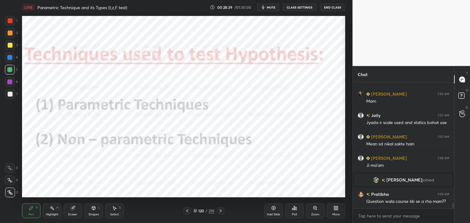
scroll to position [3003, 0]
drag, startPoint x: 71, startPoint y: 217, endPoint x: 73, endPoint y: 211, distance: 6.3
click at [71, 217] on div "Eraser" at bounding box center [73, 211] width 18 height 15
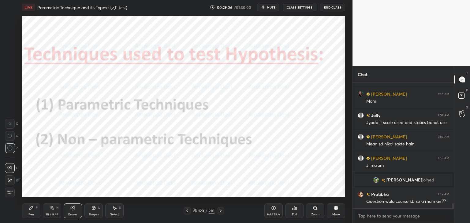
scroll to position [3025, 0]
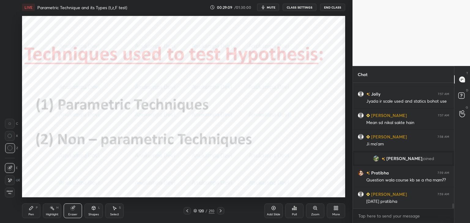
click at [32, 213] on div "Pen" at bounding box center [31, 214] width 6 height 3
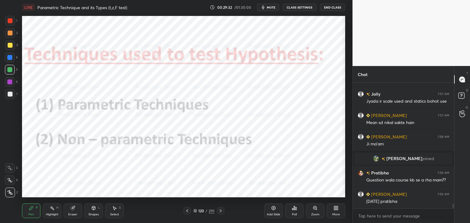
click at [72, 213] on div "Eraser" at bounding box center [72, 214] width 9 height 3
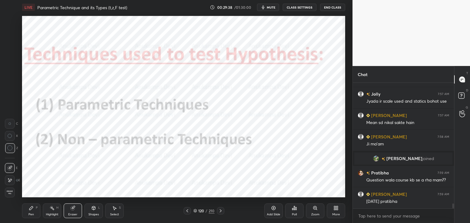
drag, startPoint x: 31, startPoint y: 215, endPoint x: 28, endPoint y: 204, distance: 10.8
click at [30, 214] on div "Pen" at bounding box center [31, 214] width 6 height 3
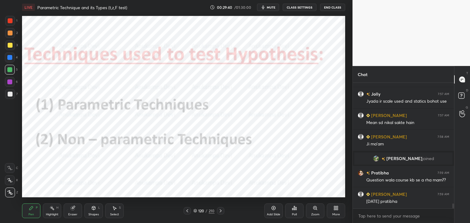
scroll to position [3046, 0]
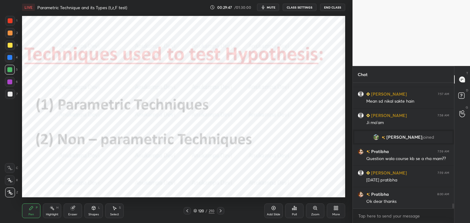
click at [9, 85] on div at bounding box center [10, 82] width 10 height 10
click at [9, 35] on div at bounding box center [10, 33] width 5 height 5
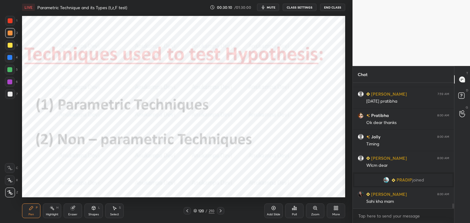
scroll to position [3083, 0]
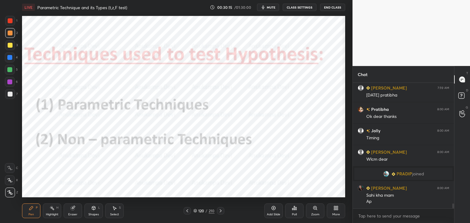
click at [10, 84] on div at bounding box center [9, 82] width 5 height 5
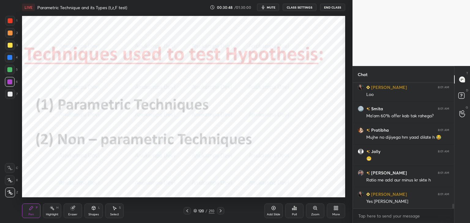
scroll to position [3276, 0]
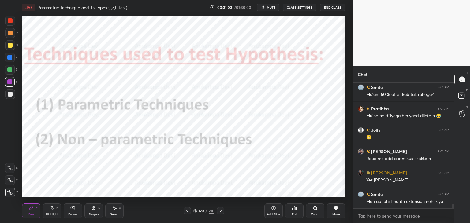
click at [194, 212] on icon at bounding box center [195, 212] width 3 height 1
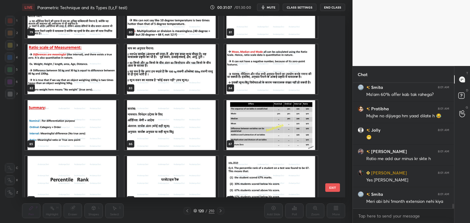
scroll to position [1473, 0]
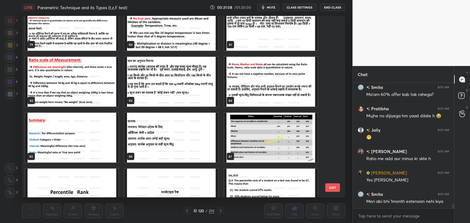
click at [285, 139] on img "grid" at bounding box center [270, 138] width 93 height 50
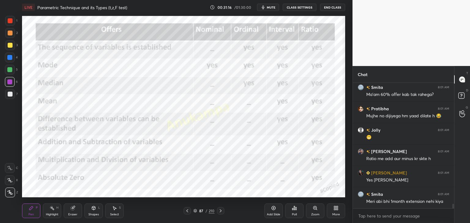
scroll to position [3297, 0]
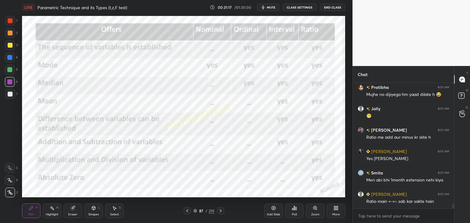
click at [10, 69] on div at bounding box center [9, 69] width 5 height 5
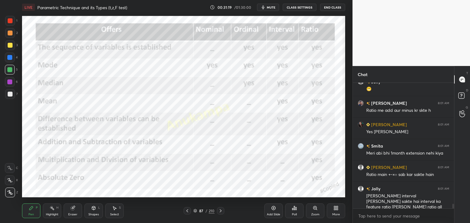
click at [9, 57] on div at bounding box center [9, 57] width 5 height 5
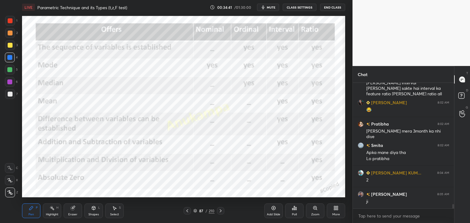
scroll to position [3458, 0]
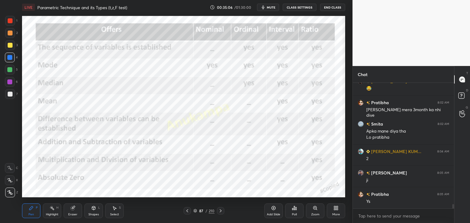
click at [194, 212] on icon at bounding box center [195, 211] width 4 height 4
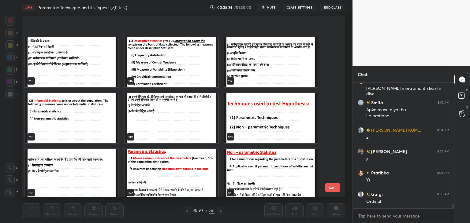
scroll to position [2145, 0]
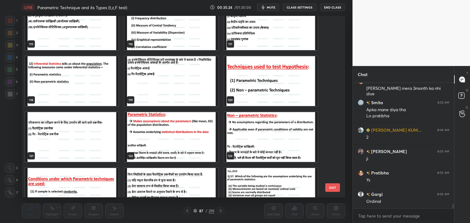
click at [298, 96] on img "grid" at bounding box center [270, 81] width 93 height 50
click at [299, 96] on img "grid" at bounding box center [270, 81] width 93 height 50
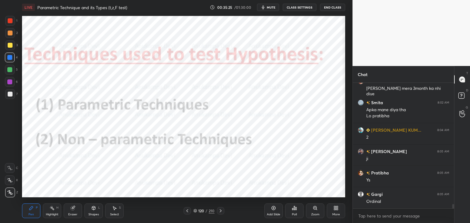
click at [299, 97] on img "grid" at bounding box center [270, 81] width 93 height 50
drag, startPoint x: 10, startPoint y: 84, endPoint x: 11, endPoint y: 80, distance: 4.5
click at [10, 84] on div at bounding box center [9, 82] width 5 height 5
click at [11, 72] on div at bounding box center [10, 70] width 10 height 10
drag, startPoint x: 10, startPoint y: 35, endPoint x: 12, endPoint y: 32, distance: 3.3
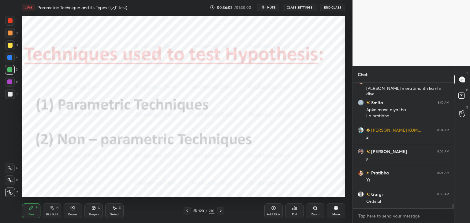
click at [10, 35] on div at bounding box center [10, 33] width 5 height 5
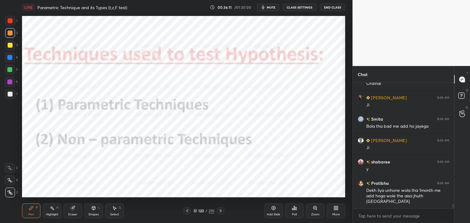
scroll to position [3619, 0]
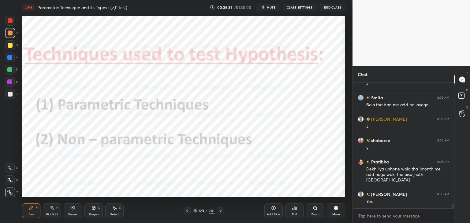
click at [195, 212] on icon at bounding box center [195, 212] width 3 height 1
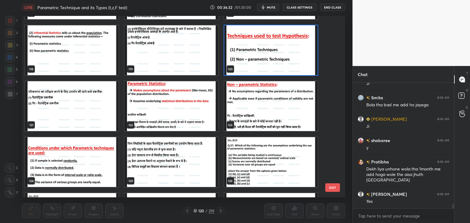
scroll to position [2195, 0]
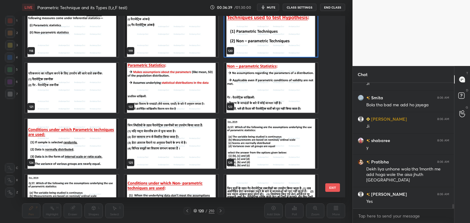
click at [245, 44] on img "grid" at bounding box center [270, 32] width 93 height 50
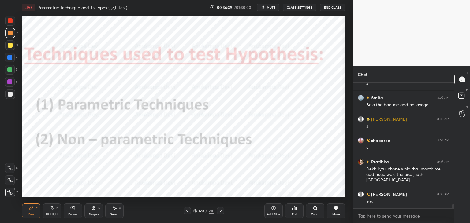
click at [245, 44] on img "grid" at bounding box center [270, 32] width 93 height 50
click at [246, 44] on img "grid" at bounding box center [270, 32] width 93 height 50
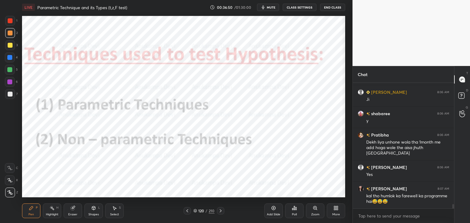
click at [274, 207] on icon at bounding box center [273, 208] width 5 height 5
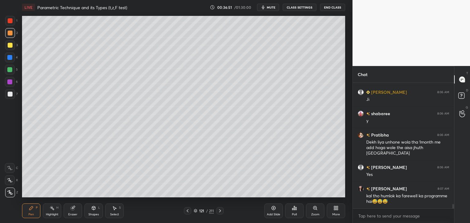
click at [11, 69] on div at bounding box center [9, 69] width 5 height 5
click at [12, 58] on div at bounding box center [9, 57] width 5 height 5
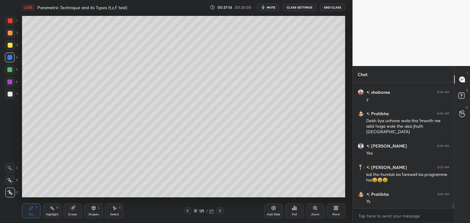
click at [187, 210] on icon at bounding box center [187, 211] width 5 height 5
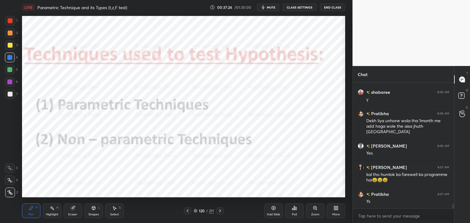
click at [220, 212] on icon at bounding box center [219, 211] width 5 height 5
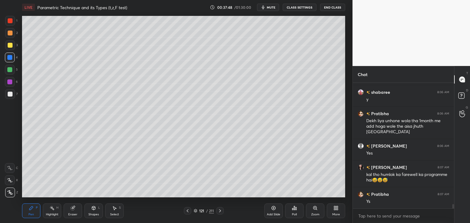
drag, startPoint x: 187, startPoint y: 211, endPoint x: 180, endPoint y: 199, distance: 14.1
click at [187, 211] on icon at bounding box center [187, 211] width 5 height 5
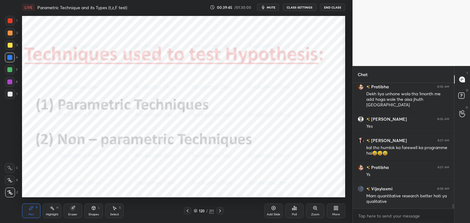
scroll to position [3716, 0]
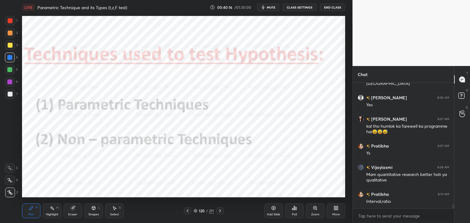
click at [221, 211] on icon at bounding box center [219, 211] width 5 height 5
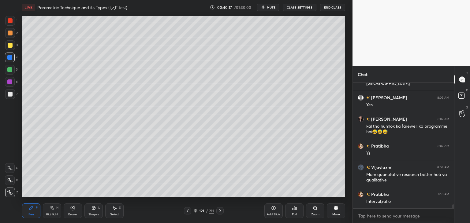
click at [221, 211] on icon at bounding box center [219, 211] width 5 height 5
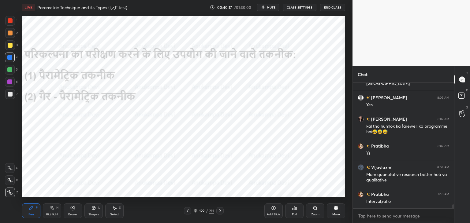
click at [219, 213] on icon at bounding box center [219, 211] width 5 height 5
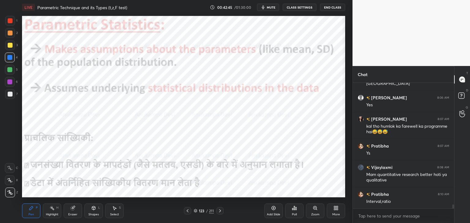
click at [273, 10] on button "mute" at bounding box center [268, 7] width 22 height 7
click at [272, 6] on span "unmute" at bounding box center [270, 7] width 13 height 4
click at [273, 208] on icon at bounding box center [273, 208] width 2 height 2
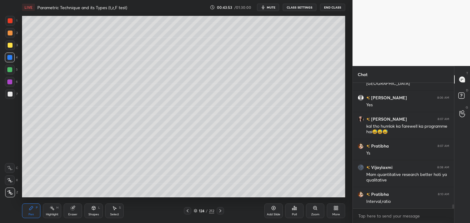
click at [270, 8] on span "mute" at bounding box center [271, 7] width 9 height 4
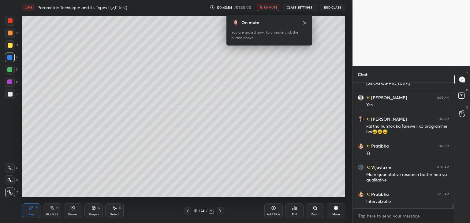
click at [270, 7] on span "unmute" at bounding box center [270, 7] width 13 height 4
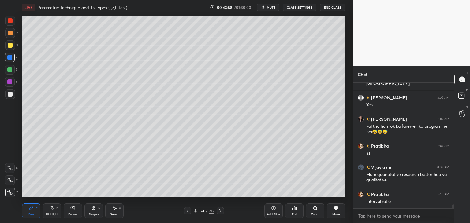
click at [187, 213] on icon at bounding box center [187, 211] width 5 height 5
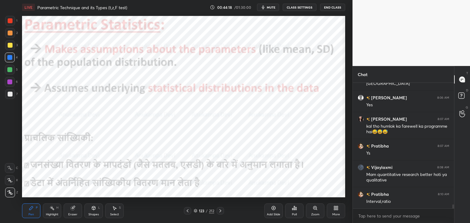
click at [195, 211] on icon at bounding box center [196, 211] width 4 height 4
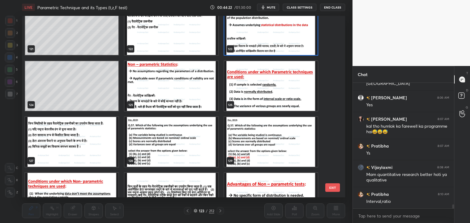
scroll to position [3737, 0]
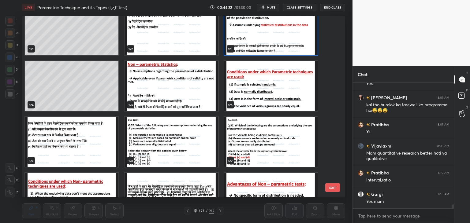
click at [272, 6] on span "mute" at bounding box center [271, 7] width 9 height 4
drag, startPoint x: 268, startPoint y: 7, endPoint x: 223, endPoint y: 41, distance: 56.2
click at [268, 8] on span "unmute" at bounding box center [270, 7] width 13 height 4
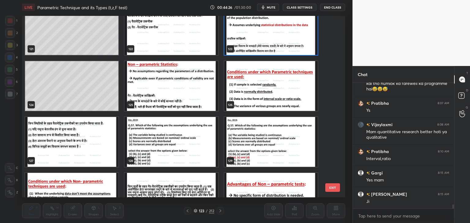
click at [182, 88] on img "grid" at bounding box center [170, 86] width 93 height 50
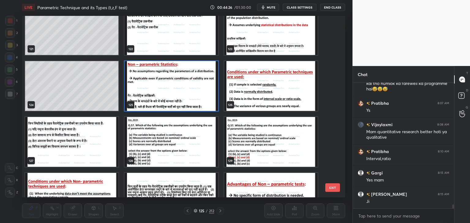
click at [182, 88] on img "grid" at bounding box center [170, 86] width 93 height 50
click at [183, 88] on img "grid" at bounding box center [170, 86] width 93 height 50
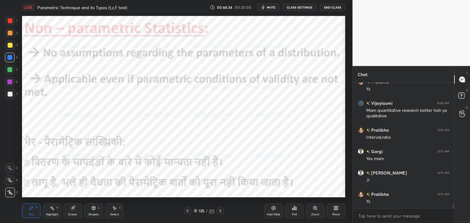
scroll to position [3802, 0]
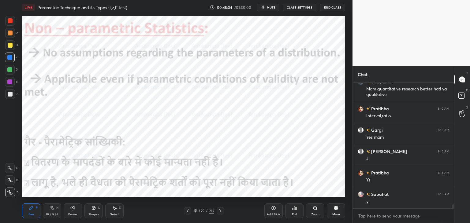
click at [273, 8] on span "mute" at bounding box center [271, 7] width 9 height 4
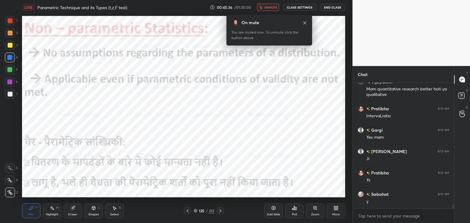
click at [273, 9] on span "unmute" at bounding box center [270, 7] width 13 height 4
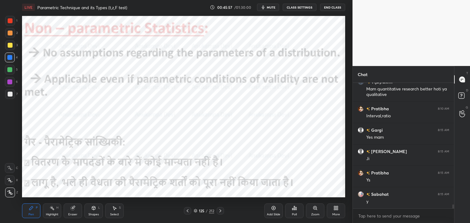
scroll to position [3823, 0]
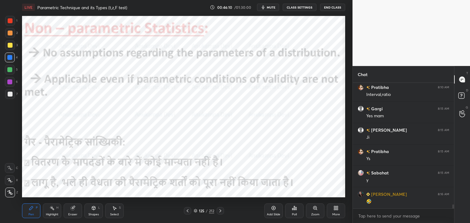
click at [74, 213] on div "Eraser" at bounding box center [72, 214] width 9 height 3
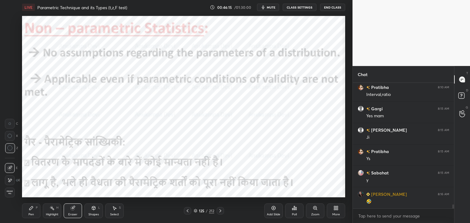
click at [32, 211] on div "Pen P" at bounding box center [31, 211] width 18 height 15
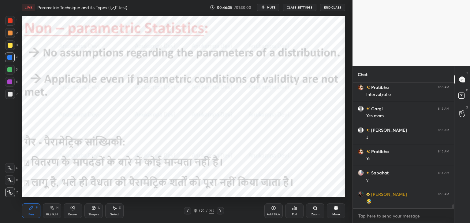
scroll to position [3844, 0]
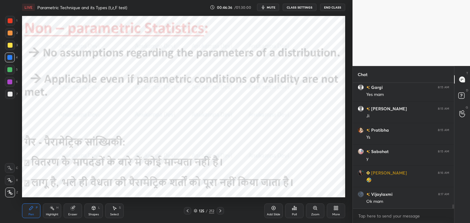
click at [271, 7] on span "mute" at bounding box center [271, 7] width 9 height 4
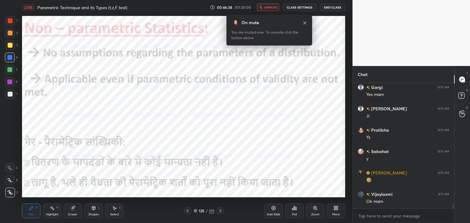
click at [270, 6] on span "unmute" at bounding box center [270, 7] width 13 height 4
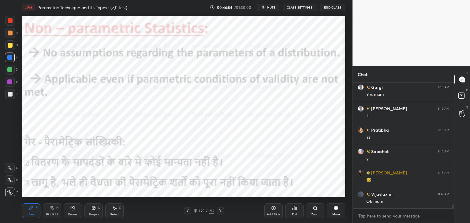
click at [220, 210] on icon at bounding box center [220, 211] width 5 height 5
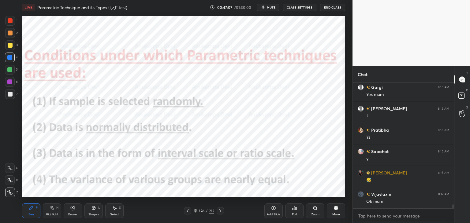
click at [270, 10] on button "mute" at bounding box center [268, 7] width 22 height 7
click at [271, 8] on span "unmute" at bounding box center [270, 7] width 13 height 4
click at [272, 7] on span "mute" at bounding box center [271, 7] width 9 height 4
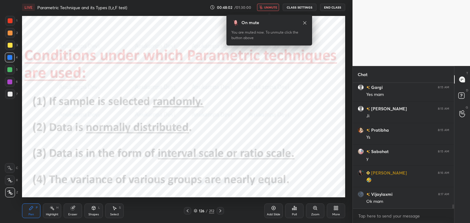
click at [270, 8] on span "unmute" at bounding box center [270, 7] width 13 height 4
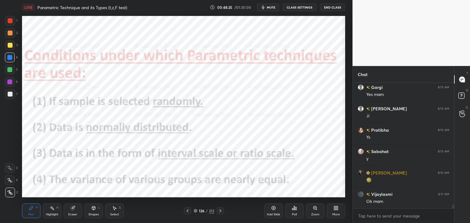
click at [274, 208] on icon at bounding box center [273, 208] width 2 height 2
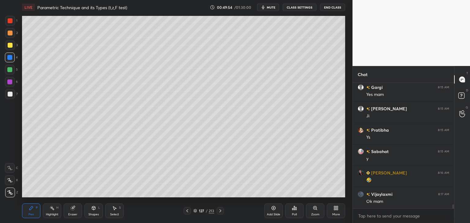
click at [188, 211] on icon at bounding box center [187, 211] width 5 height 5
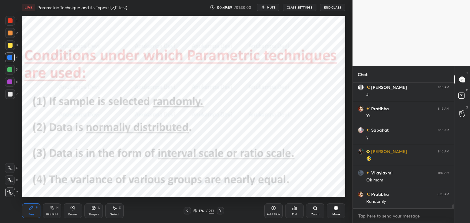
scroll to position [3887, 0]
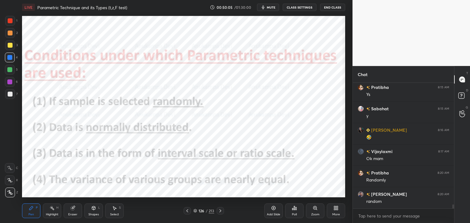
click at [219, 213] on icon at bounding box center [220, 211] width 5 height 5
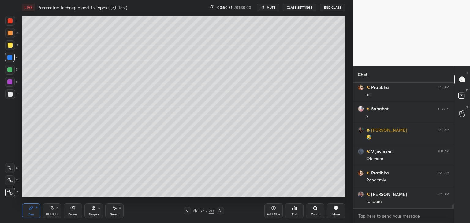
click at [187, 212] on icon at bounding box center [187, 211] width 5 height 5
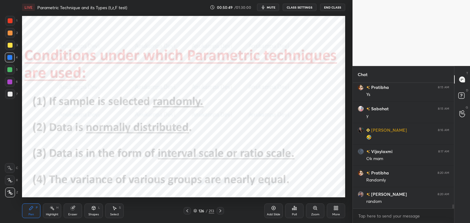
click at [220, 211] on icon at bounding box center [220, 211] width 5 height 5
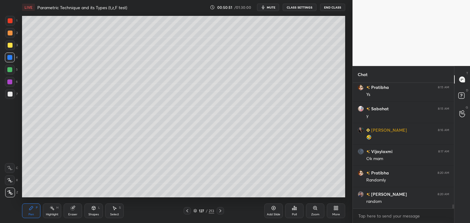
drag, startPoint x: 195, startPoint y: 212, endPoint x: 198, endPoint y: 200, distance: 12.4
click at [195, 211] on icon at bounding box center [195, 211] width 4 height 4
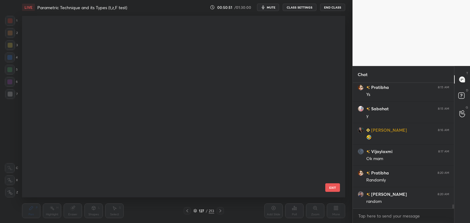
scroll to position [180, 320]
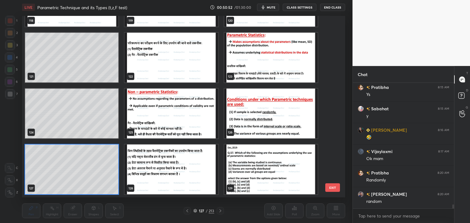
click at [251, 126] on img "grid" at bounding box center [270, 114] width 93 height 50
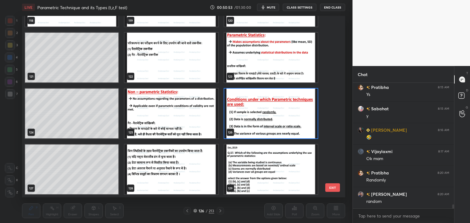
click at [251, 126] on img "grid" at bounding box center [270, 114] width 93 height 50
click at [252, 125] on img "grid" at bounding box center [270, 114] width 93 height 50
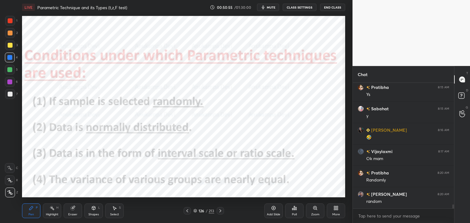
click at [220, 210] on icon at bounding box center [220, 211] width 5 height 5
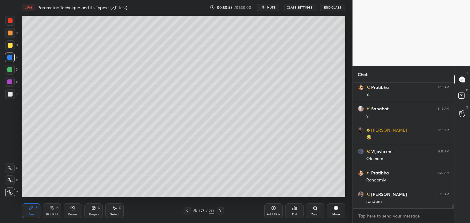
click at [220, 210] on icon at bounding box center [220, 210] width 2 height 3
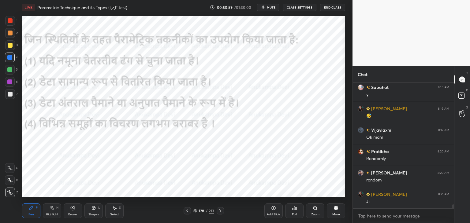
scroll to position [3930, 0]
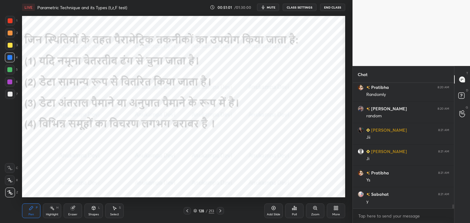
click at [221, 212] on icon at bounding box center [220, 211] width 5 height 5
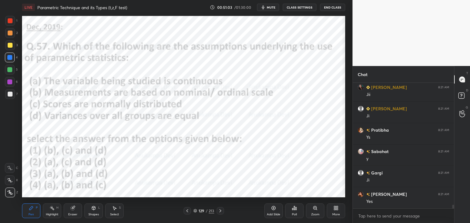
scroll to position [4037, 0]
click at [272, 8] on span "mute" at bounding box center [271, 7] width 9 height 4
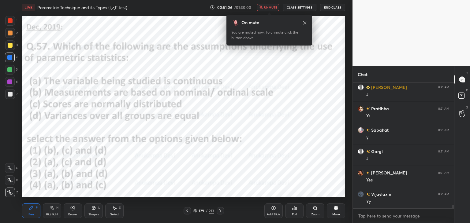
click at [272, 6] on span "unmute" at bounding box center [270, 7] width 13 height 4
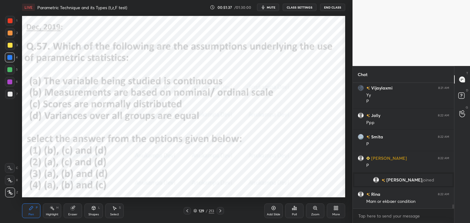
scroll to position [3840, 0]
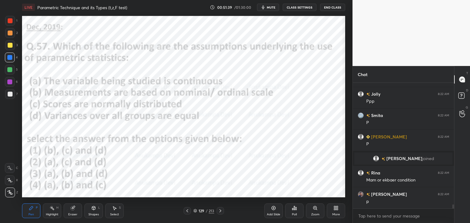
click at [293, 209] on icon at bounding box center [292, 210] width 1 height 2
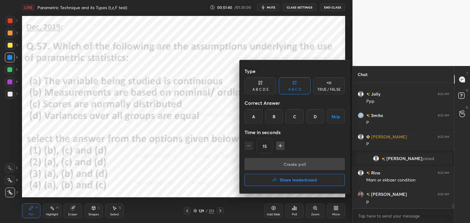
click at [271, 114] on div "B" at bounding box center [274, 116] width 18 height 15
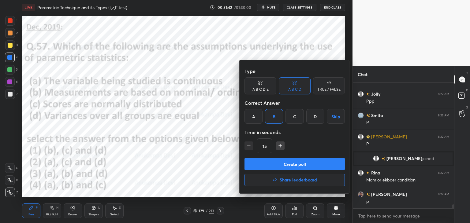
drag, startPoint x: 297, startPoint y: 167, endPoint x: 295, endPoint y: 163, distance: 4.3
click at [297, 167] on button "Create poll" at bounding box center [294, 164] width 100 height 12
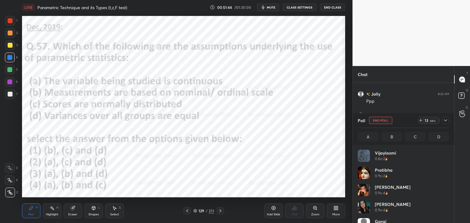
scroll to position [72, 90]
click at [274, 7] on span "mute" at bounding box center [271, 7] width 9 height 4
click at [266, 8] on span "unmute" at bounding box center [270, 7] width 13 height 4
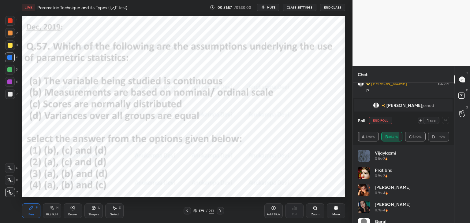
drag, startPoint x: 10, startPoint y: 21, endPoint x: 20, endPoint y: 20, distance: 9.9
click at [10, 21] on div at bounding box center [10, 20] width 5 height 5
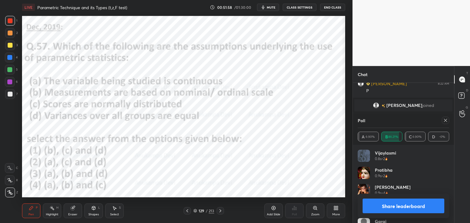
scroll to position [3915, 0]
drag, startPoint x: 446, startPoint y: 121, endPoint x: 347, endPoint y: 111, distance: 99.3
click at [445, 121] on icon at bounding box center [445, 120] width 5 height 5
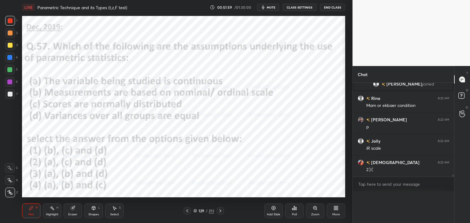
scroll to position [3905, 0]
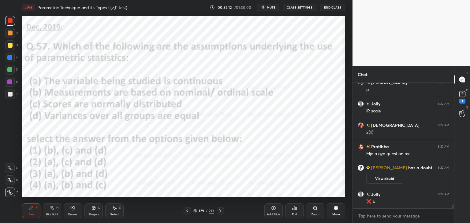
click at [220, 210] on icon at bounding box center [220, 211] width 5 height 5
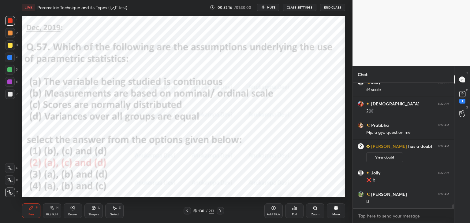
click at [270, 8] on span "mute" at bounding box center [271, 7] width 9 height 4
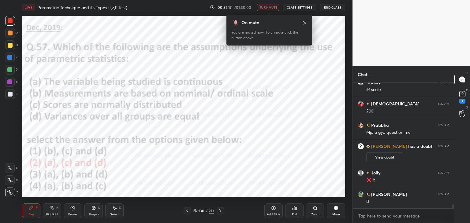
click at [269, 7] on span "unmute" at bounding box center [270, 7] width 13 height 4
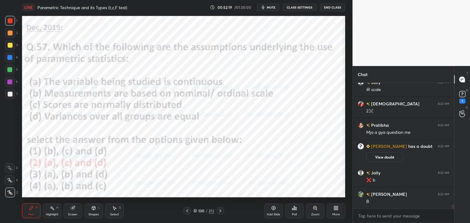
click at [187, 213] on icon at bounding box center [187, 211] width 5 height 5
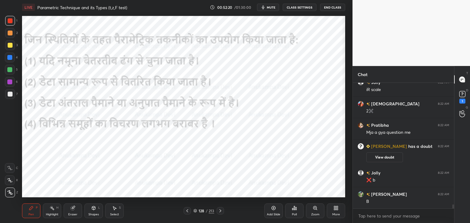
click at [187, 211] on icon at bounding box center [187, 211] width 5 height 5
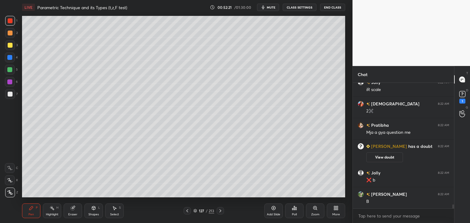
click at [188, 211] on icon at bounding box center [187, 211] width 5 height 5
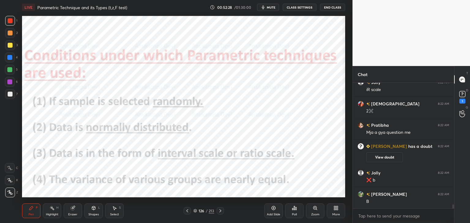
drag, startPoint x: 454, startPoint y: 206, endPoint x: 453, endPoint y: 218, distance: 12.3
click at [456, 218] on div "Chat [PERSON_NAME] 8:22 AM p Jolly 8:22 AM iR scale krishnavi 8:22 AM 2✖️ Prati…" at bounding box center [410, 144] width 117 height 157
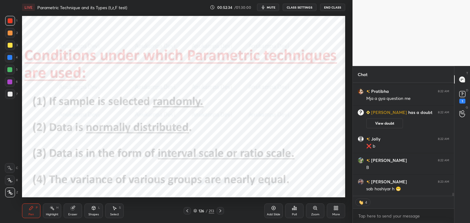
drag, startPoint x: 453, startPoint y: 195, endPoint x: 424, endPoint y: 198, distance: 29.3
click at [454, 200] on div "Chat Jolly 8:22 AM iR scale krishnavi 8:22 AM 2✖️ Pratibha 8:22 AM Mja a gya qu…" at bounding box center [410, 144] width 117 height 157
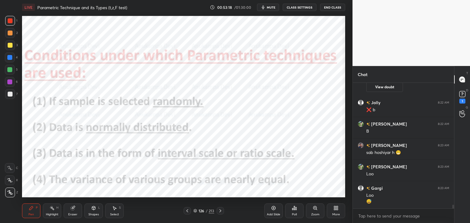
click at [220, 212] on icon at bounding box center [220, 211] width 5 height 5
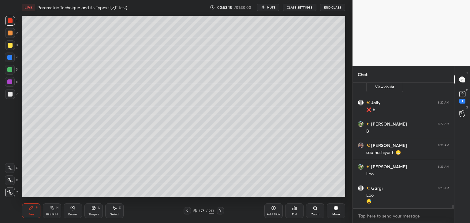
click at [220, 212] on icon at bounding box center [220, 210] width 2 height 3
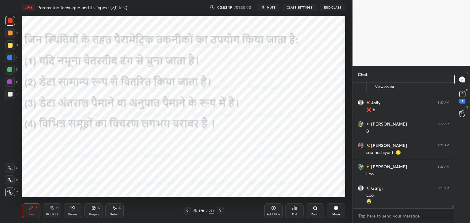
click at [221, 211] on icon at bounding box center [220, 211] width 5 height 5
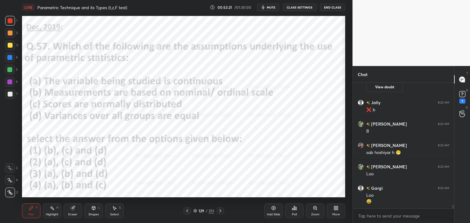
click at [187, 213] on icon at bounding box center [187, 211] width 5 height 5
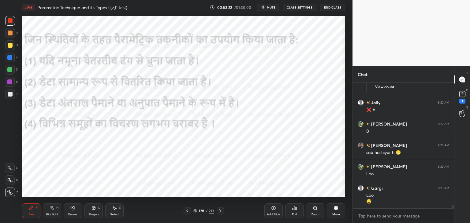
scroll to position [4041, 0]
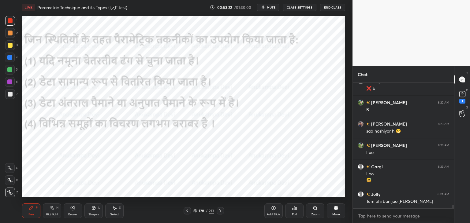
click at [188, 212] on icon at bounding box center [187, 211] width 5 height 5
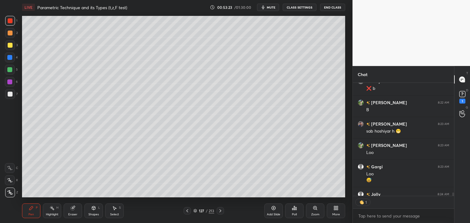
scroll to position [2, 2]
click at [187, 211] on icon at bounding box center [187, 210] width 2 height 3
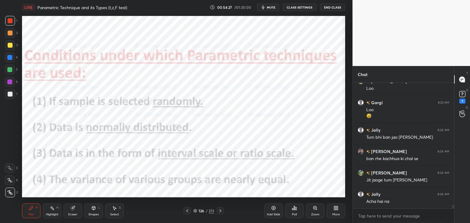
scroll to position [4126, 0]
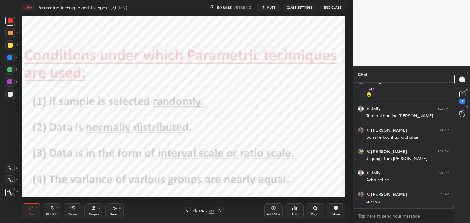
click at [220, 211] on icon at bounding box center [220, 211] width 5 height 5
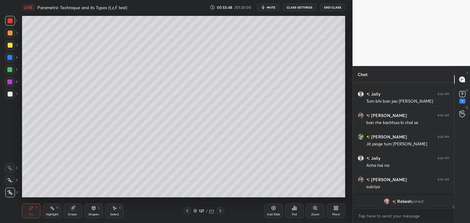
scroll to position [4071, 0]
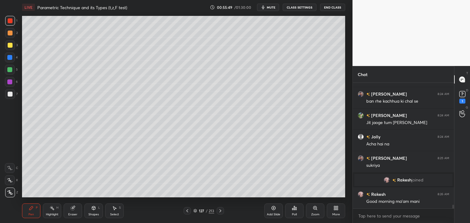
drag, startPoint x: 195, startPoint y: 211, endPoint x: 197, endPoint y: 203, distance: 7.8
click at [196, 211] on icon at bounding box center [195, 211] width 4 height 4
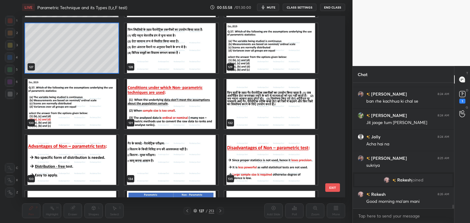
scroll to position [2365, 0]
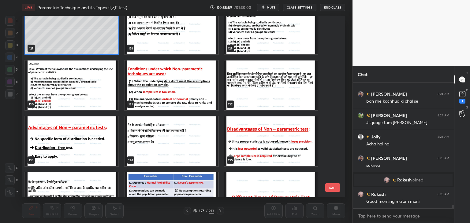
click at [196, 99] on img "grid" at bounding box center [170, 86] width 93 height 50
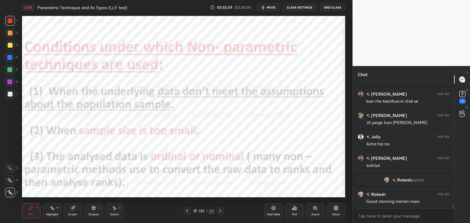
drag, startPoint x: 196, startPoint y: 99, endPoint x: 197, endPoint y: 96, distance: 3.2
click at [196, 99] on img "grid" at bounding box center [170, 86] width 93 height 50
click at [272, 8] on span "mute" at bounding box center [271, 7] width 9 height 4
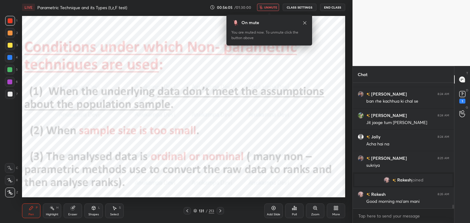
drag, startPoint x: 274, startPoint y: 9, endPoint x: 269, endPoint y: 14, distance: 7.1
click at [274, 8] on button "unmute" at bounding box center [268, 7] width 22 height 7
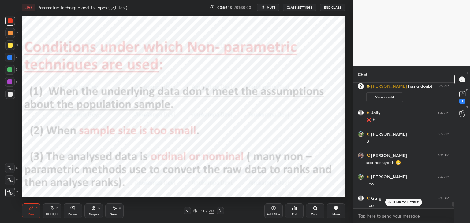
scroll to position [4101, 0]
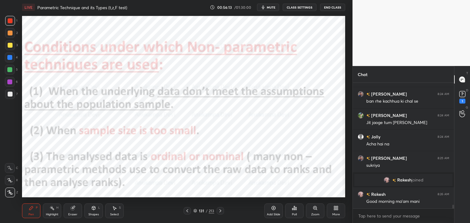
drag, startPoint x: 453, startPoint y: 207, endPoint x: 458, endPoint y: 221, distance: 14.8
click at [458, 221] on div "Chat [PERSON_NAME] 8:23 AM Loo 😅 Jolly 8:24 AM Tum bhi ban jao [PERSON_NAME] 8:…" at bounding box center [410, 144] width 117 height 157
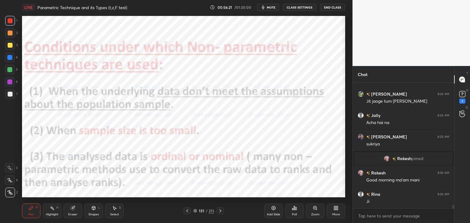
click at [188, 211] on icon at bounding box center [187, 211] width 5 height 5
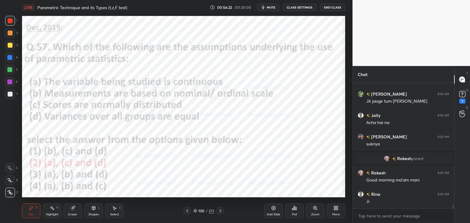
click at [187, 211] on icon at bounding box center [187, 211] width 5 height 5
click at [188, 211] on icon at bounding box center [187, 211] width 5 height 5
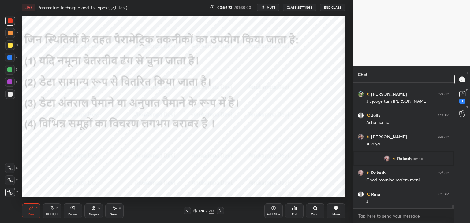
click at [188, 210] on icon at bounding box center [187, 211] width 5 height 5
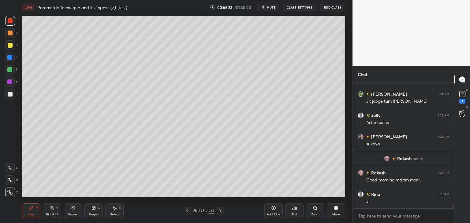
click at [188, 211] on icon at bounding box center [187, 211] width 5 height 5
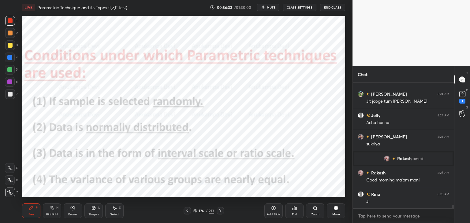
click at [219, 212] on icon at bounding box center [220, 211] width 5 height 5
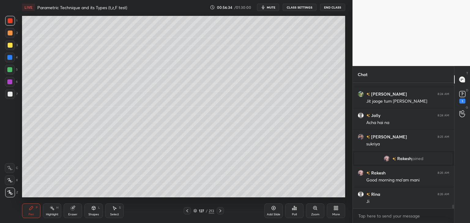
click at [220, 211] on icon at bounding box center [220, 211] width 5 height 5
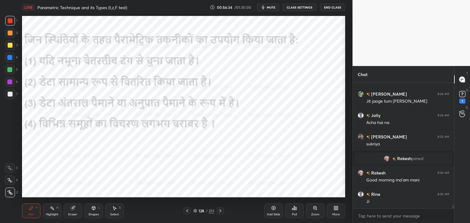
click at [220, 211] on icon at bounding box center [220, 211] width 5 height 5
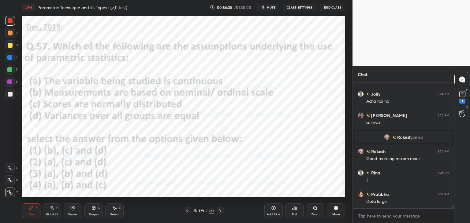
click at [221, 211] on icon at bounding box center [220, 210] width 2 height 3
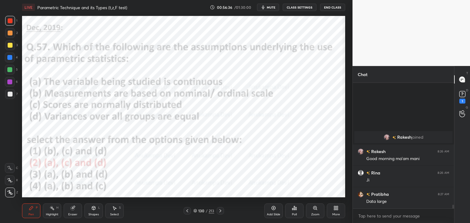
click at [220, 210] on icon at bounding box center [220, 210] width 2 height 3
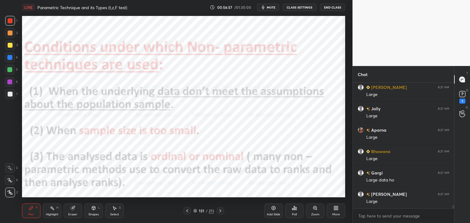
scroll to position [4444, 0]
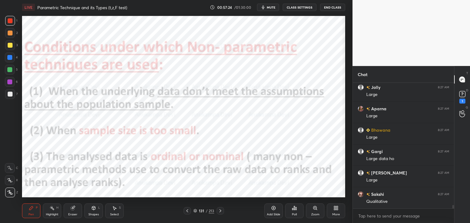
click at [269, 8] on span "mute" at bounding box center [271, 7] width 9 height 4
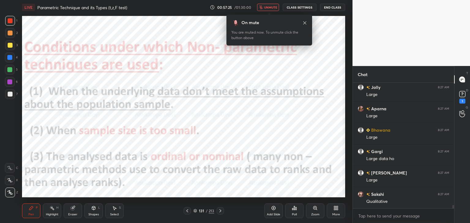
drag, startPoint x: 269, startPoint y: 7, endPoint x: 265, endPoint y: 13, distance: 6.7
click at [269, 8] on span "unmute" at bounding box center [270, 7] width 13 height 4
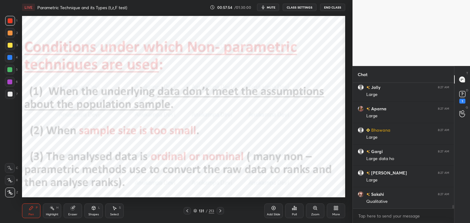
click at [219, 210] on icon at bounding box center [220, 211] width 5 height 5
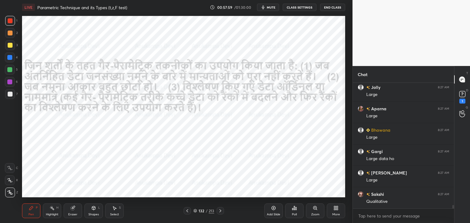
click at [220, 211] on icon at bounding box center [220, 211] width 5 height 5
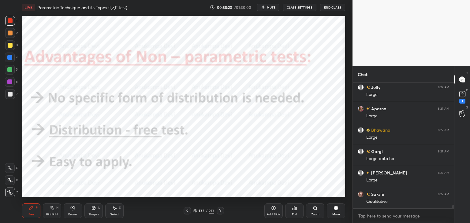
scroll to position [4465, 0]
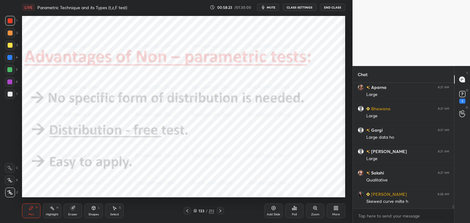
click at [272, 9] on span "mute" at bounding box center [271, 7] width 9 height 4
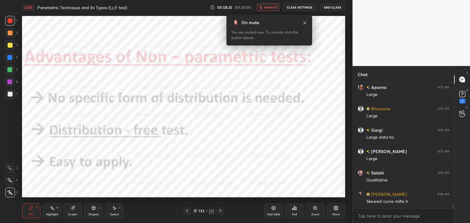
scroll to position [4487, 0]
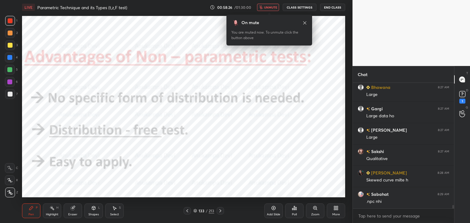
click at [270, 9] on span "unmute" at bounding box center [270, 7] width 13 height 4
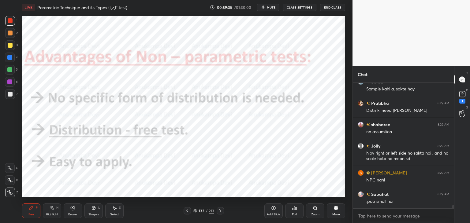
scroll to position [4648, 0]
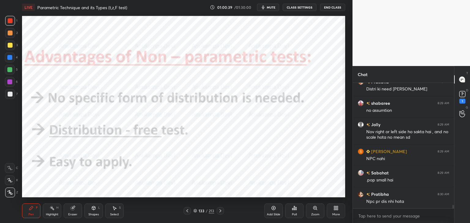
click at [221, 211] on icon at bounding box center [220, 211] width 5 height 5
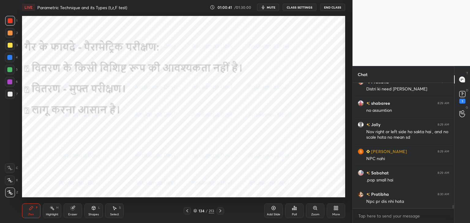
click at [220, 211] on icon at bounding box center [220, 211] width 5 height 5
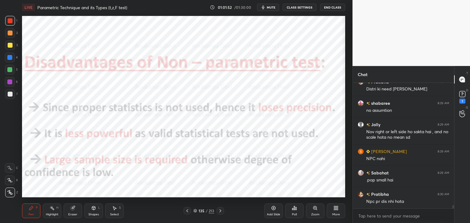
click at [220, 213] on icon at bounding box center [220, 211] width 5 height 5
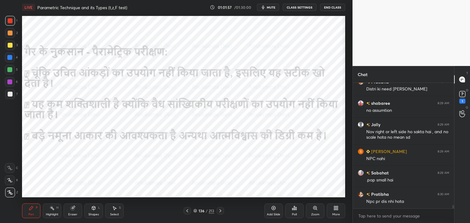
click at [220, 210] on icon at bounding box center [220, 211] width 5 height 5
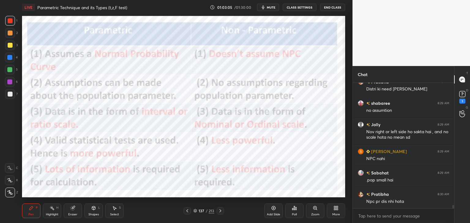
scroll to position [4670, 0]
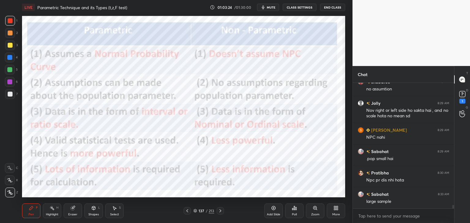
click at [219, 213] on icon at bounding box center [220, 211] width 5 height 5
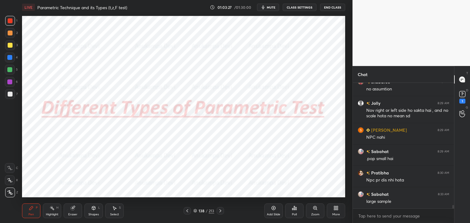
click at [195, 211] on icon at bounding box center [195, 211] width 4 height 4
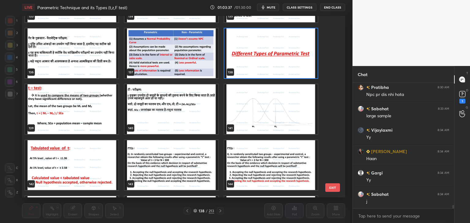
scroll to position [4777, 0]
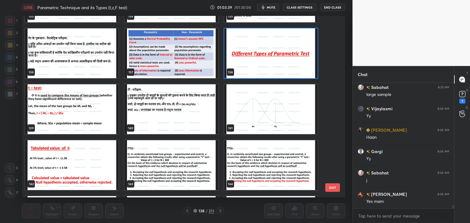
click at [257, 61] on img "grid" at bounding box center [270, 53] width 93 height 50
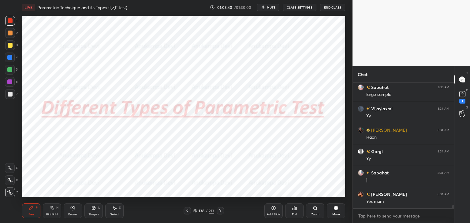
click at [257, 62] on img "grid" at bounding box center [270, 53] width 93 height 50
click at [258, 62] on img "grid" at bounding box center [270, 53] width 93 height 50
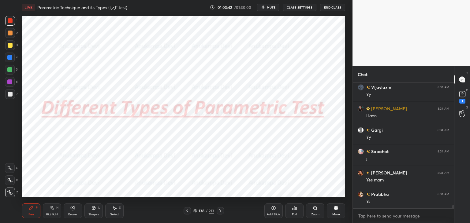
drag, startPoint x: 195, startPoint y: 212, endPoint x: 195, endPoint y: 200, distance: 11.9
click at [195, 211] on icon at bounding box center [195, 211] width 4 height 4
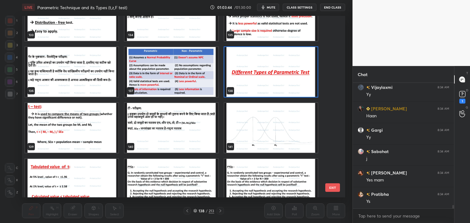
scroll to position [2509, 0]
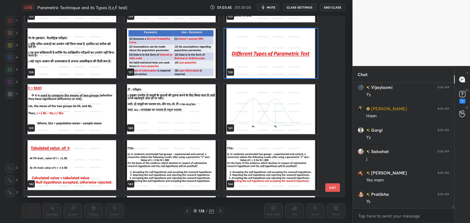
click at [293, 66] on img "grid" at bounding box center [270, 53] width 93 height 50
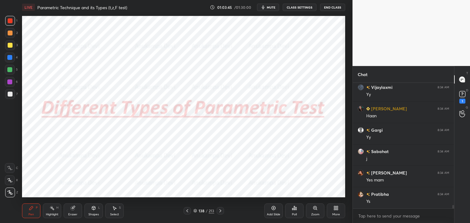
click at [293, 66] on img "grid" at bounding box center [270, 53] width 93 height 50
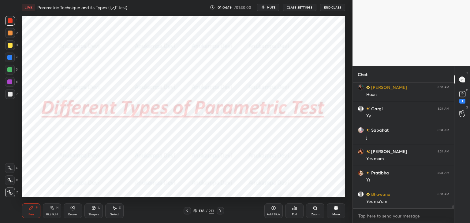
click at [73, 214] on div "Eraser" at bounding box center [72, 214] width 9 height 3
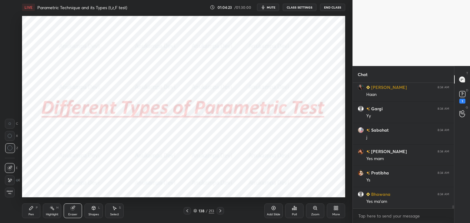
drag, startPoint x: 32, startPoint y: 215, endPoint x: 32, endPoint y: 198, distance: 17.4
click at [32, 215] on div "Pen" at bounding box center [31, 214] width 6 height 3
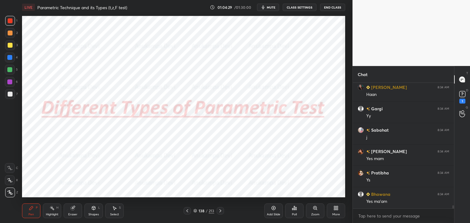
drag, startPoint x: 10, startPoint y: 83, endPoint x: 16, endPoint y: 84, distance: 6.2
click at [10, 83] on div at bounding box center [9, 82] width 5 height 5
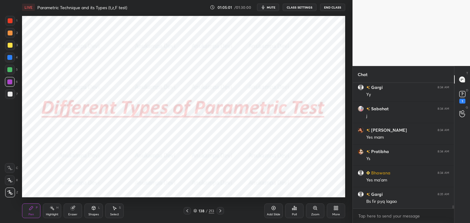
scroll to position [4868, 0]
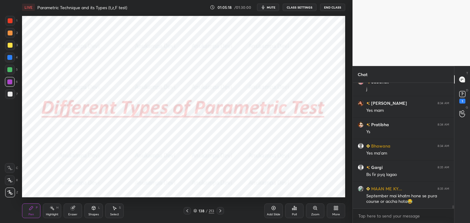
click at [10, 72] on div at bounding box center [10, 70] width 10 height 10
click at [221, 212] on icon at bounding box center [220, 211] width 5 height 5
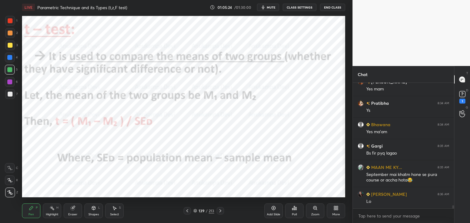
scroll to position [4910, 0]
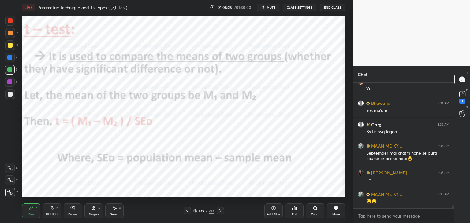
click at [9, 84] on div at bounding box center [9, 82] width 5 height 5
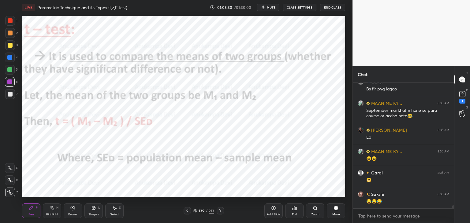
scroll to position [4975, 0]
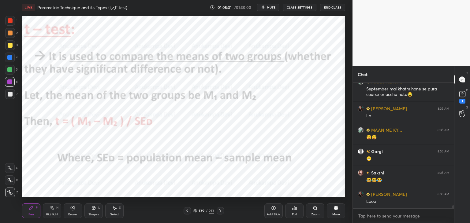
click at [10, 70] on div at bounding box center [9, 69] width 5 height 5
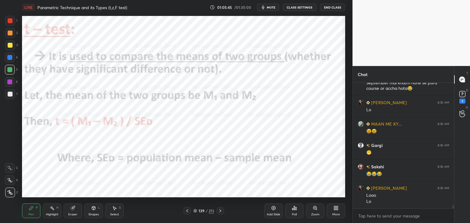
scroll to position [5002, 0]
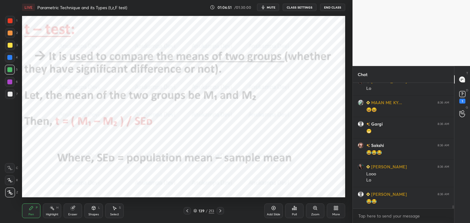
click at [274, 208] on icon at bounding box center [273, 208] width 5 height 5
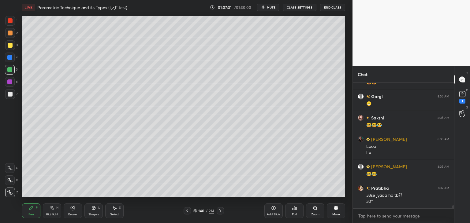
scroll to position [5051, 0]
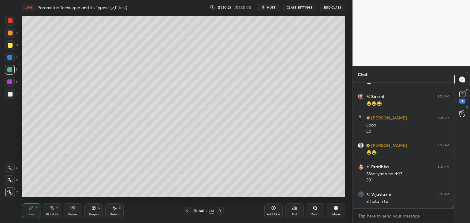
click at [195, 212] on icon at bounding box center [195, 211] width 4 height 4
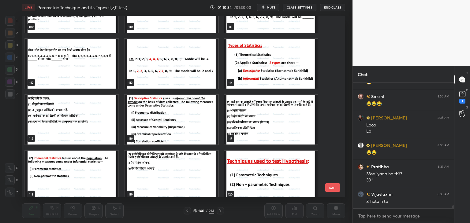
scroll to position [2038, 0]
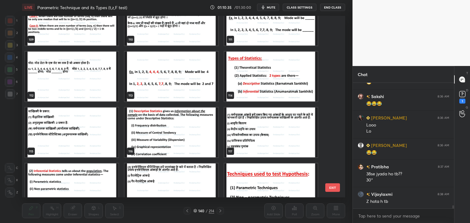
click at [268, 82] on img "grid" at bounding box center [270, 77] width 93 height 50
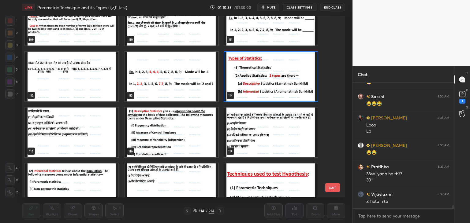
click at [268, 83] on img "grid" at bounding box center [270, 77] width 93 height 50
click at [269, 84] on img "grid" at bounding box center [270, 77] width 93 height 50
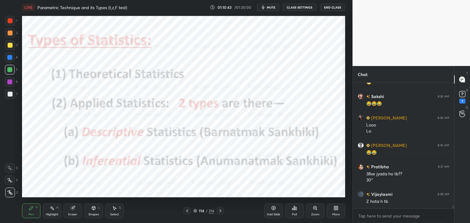
click at [219, 211] on icon at bounding box center [220, 211] width 5 height 5
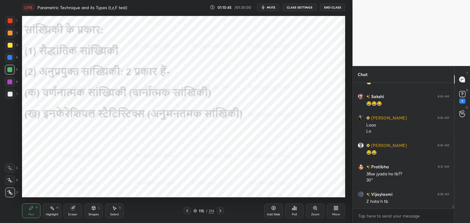
click at [220, 212] on icon at bounding box center [220, 211] width 5 height 5
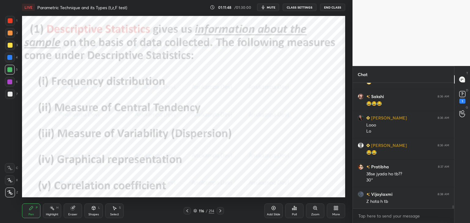
click at [219, 210] on icon at bounding box center [220, 211] width 5 height 5
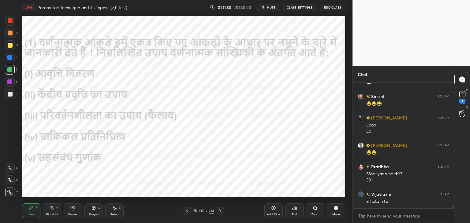
click at [219, 211] on icon at bounding box center [220, 211] width 5 height 5
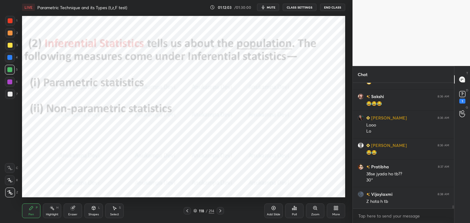
click at [187, 211] on icon at bounding box center [187, 211] width 5 height 5
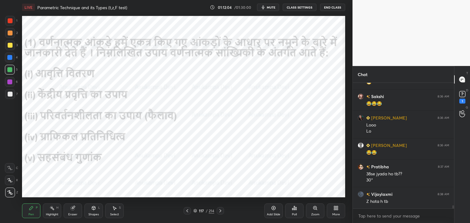
drag, startPoint x: 188, startPoint y: 211, endPoint x: 182, endPoint y: 202, distance: 10.4
click at [188, 211] on icon at bounding box center [187, 211] width 5 height 5
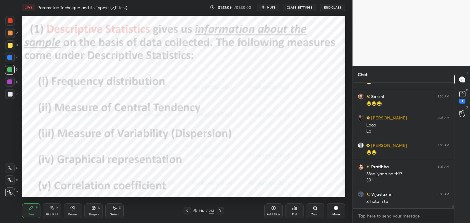
click at [221, 212] on icon at bounding box center [220, 211] width 5 height 5
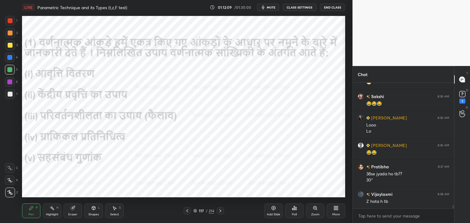
click at [220, 211] on icon at bounding box center [220, 211] width 5 height 5
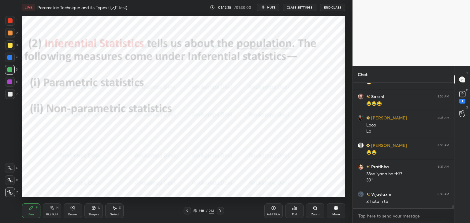
click at [186, 213] on div at bounding box center [187, 210] width 7 height 7
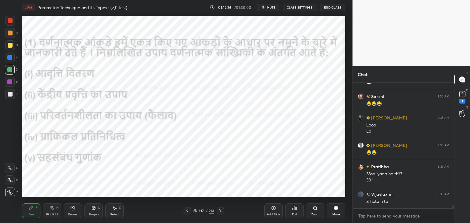
click at [188, 211] on icon at bounding box center [187, 211] width 5 height 5
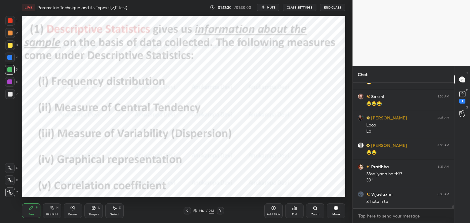
click at [221, 212] on icon at bounding box center [220, 211] width 5 height 5
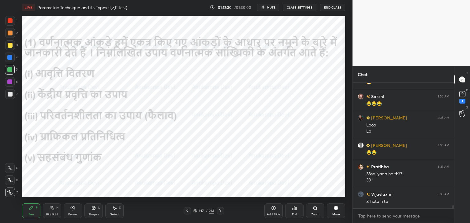
click at [221, 211] on icon at bounding box center [220, 211] width 5 height 5
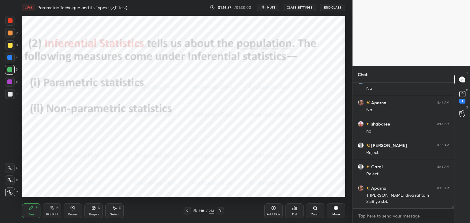
scroll to position [5657, 0]
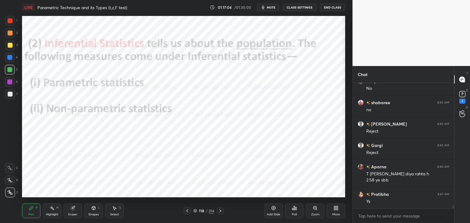
click at [220, 212] on icon at bounding box center [220, 210] width 2 height 3
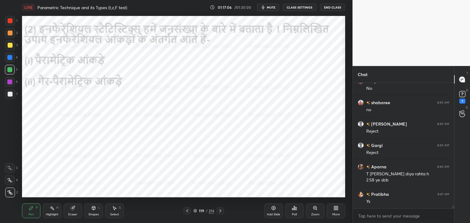
scroll to position [5678, 0]
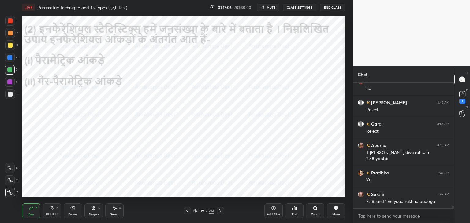
click at [188, 212] on icon at bounding box center [187, 211] width 5 height 5
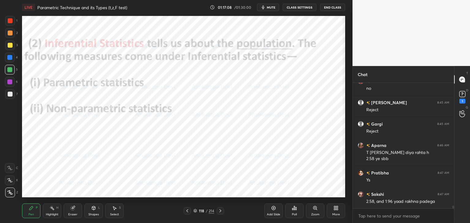
click at [195, 211] on icon at bounding box center [195, 211] width 4 height 4
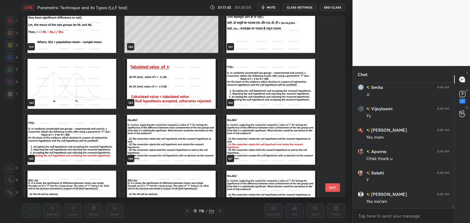
scroll to position [2591, 0]
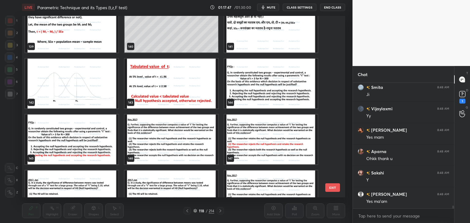
click at [160, 88] on img "grid" at bounding box center [170, 84] width 93 height 50
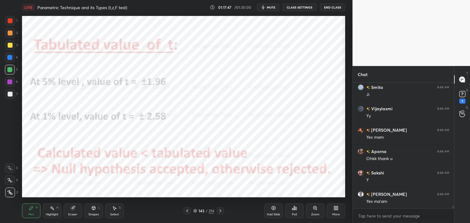
click at [160, 88] on img "grid" at bounding box center [170, 84] width 93 height 50
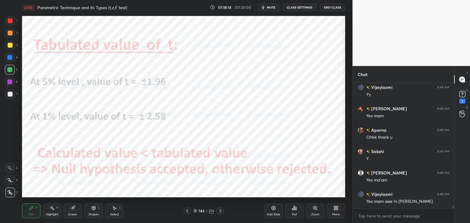
drag, startPoint x: 195, startPoint y: 211, endPoint x: 197, endPoint y: 201, distance: 10.3
click at [195, 211] on icon at bounding box center [195, 211] width 4 height 4
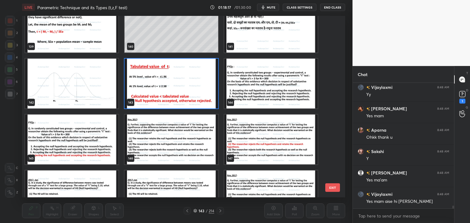
scroll to position [2597, 0]
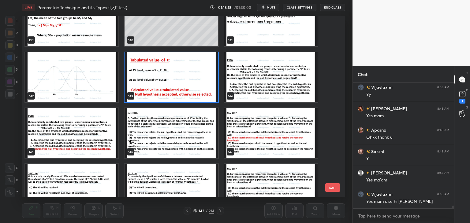
click at [278, 89] on img "grid" at bounding box center [270, 77] width 93 height 50
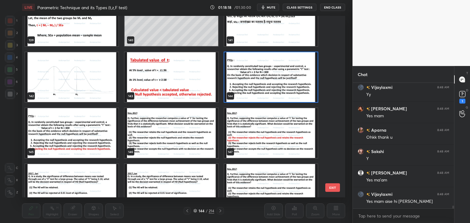
click at [278, 89] on img "grid" at bounding box center [270, 77] width 93 height 50
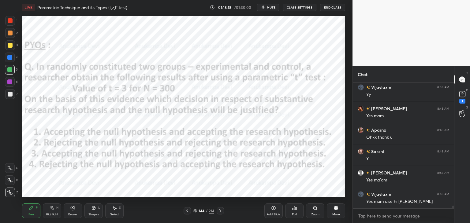
click at [278, 89] on img "grid" at bounding box center [270, 77] width 93 height 50
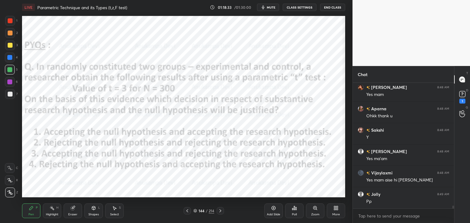
click at [270, 9] on span "mute" at bounding box center [271, 7] width 9 height 4
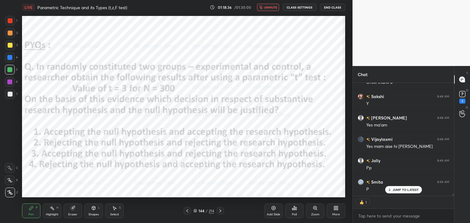
scroll to position [5948, 0]
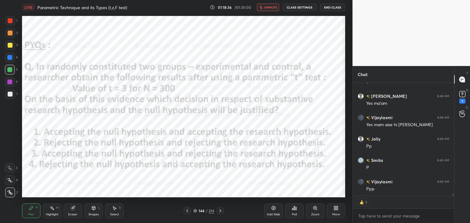
click at [269, 7] on span "unmute" at bounding box center [270, 7] width 13 height 4
click at [196, 212] on icon at bounding box center [195, 211] width 3 height 1
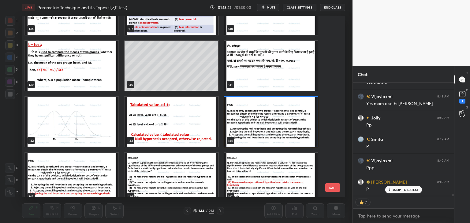
scroll to position [2584, 0]
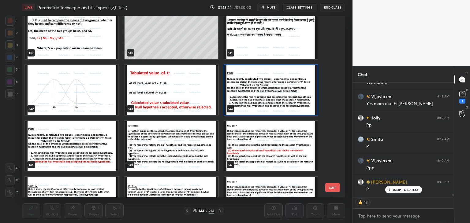
click at [280, 102] on img "grid" at bounding box center [270, 90] width 93 height 50
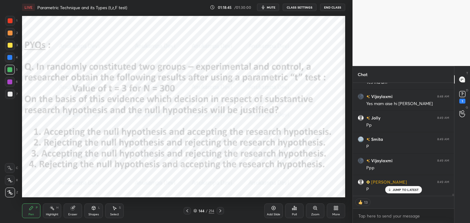
click at [296, 212] on div "Poll" at bounding box center [294, 211] width 18 height 15
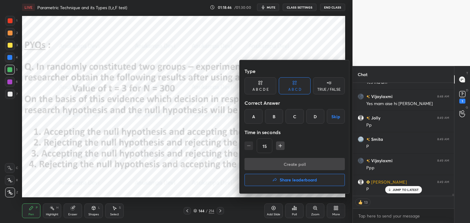
drag, startPoint x: 314, startPoint y: 116, endPoint x: 317, endPoint y: 123, distance: 7.6
click at [314, 116] on div "D" at bounding box center [315, 116] width 18 height 15
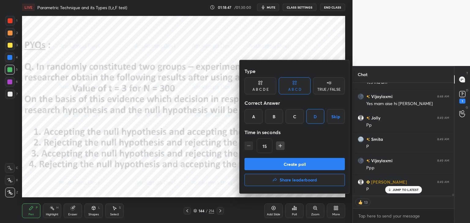
click at [317, 165] on button "Create poll" at bounding box center [294, 164] width 100 height 12
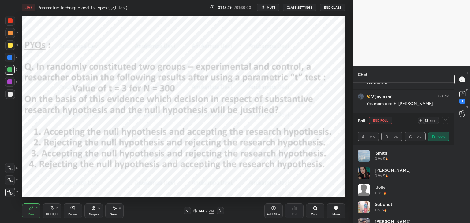
scroll to position [72, 90]
click at [187, 212] on icon at bounding box center [187, 210] width 2 height 3
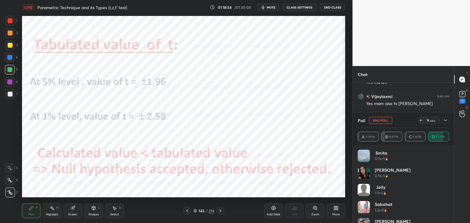
scroll to position [5988, 0]
click at [219, 210] on icon at bounding box center [220, 211] width 5 height 5
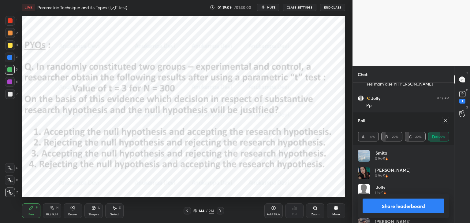
drag, startPoint x: 445, startPoint y: 119, endPoint x: 410, endPoint y: 124, distance: 34.9
click at [444, 118] on icon at bounding box center [445, 120] width 5 height 5
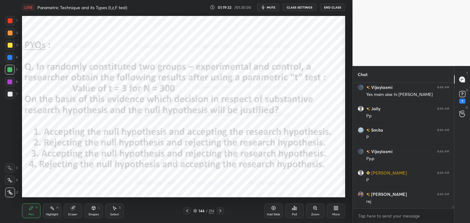
click at [220, 211] on icon at bounding box center [220, 211] width 5 height 5
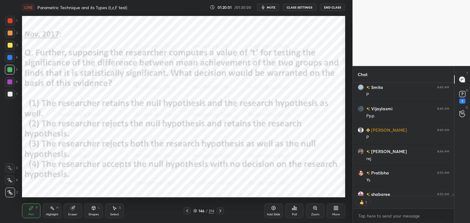
scroll to position [2, 2]
click at [195, 212] on icon at bounding box center [195, 211] width 4 height 4
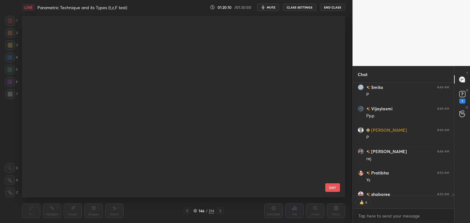
scroll to position [180, 320]
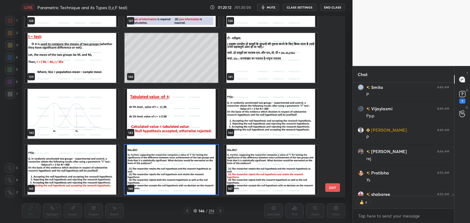
click at [207, 176] on img "grid" at bounding box center [170, 170] width 93 height 50
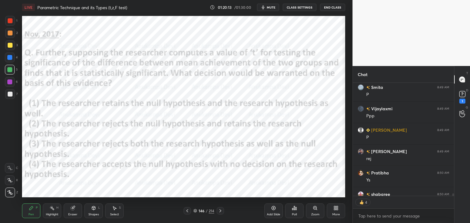
click at [292, 209] on icon at bounding box center [292, 210] width 1 height 2
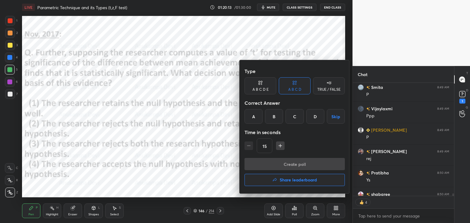
scroll to position [6054, 0]
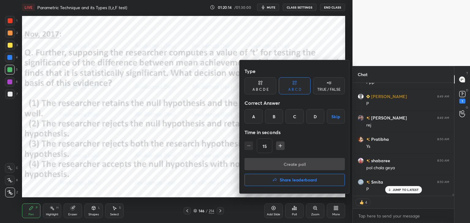
click at [212, 188] on div at bounding box center [235, 111] width 470 height 223
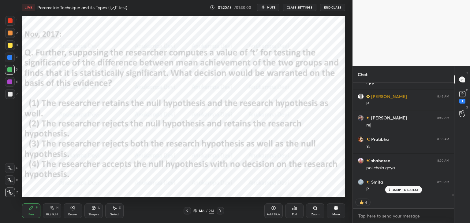
click at [194, 212] on icon at bounding box center [195, 212] width 3 height 1
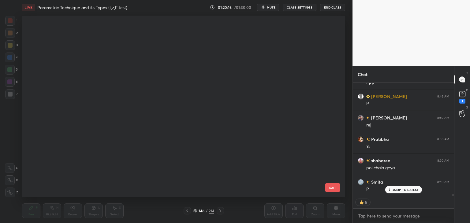
scroll to position [180, 320]
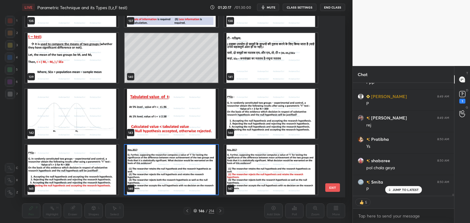
click at [204, 180] on img "grid" at bounding box center [170, 170] width 93 height 50
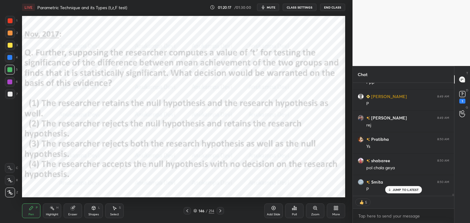
click at [294, 211] on div "Poll" at bounding box center [294, 211] width 18 height 15
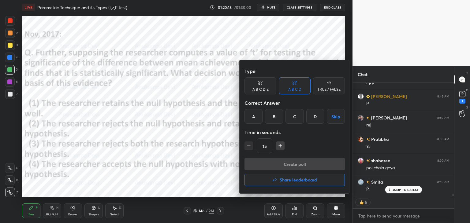
click at [273, 117] on div "B" at bounding box center [274, 116] width 18 height 15
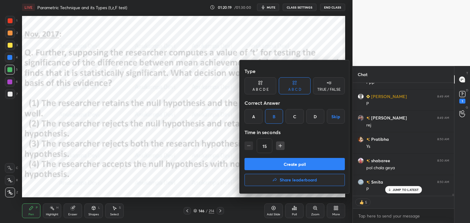
click at [297, 165] on button "Create poll" at bounding box center [294, 164] width 100 height 12
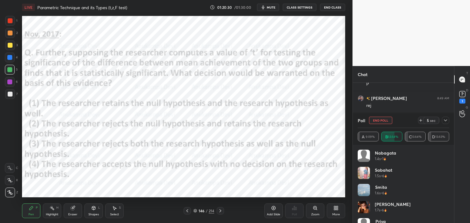
scroll to position [6095, 0]
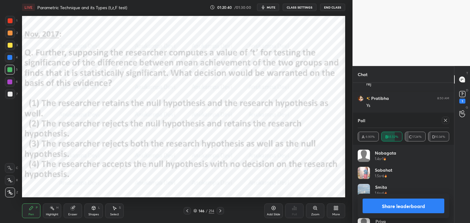
click at [444, 119] on icon at bounding box center [445, 120] width 5 height 5
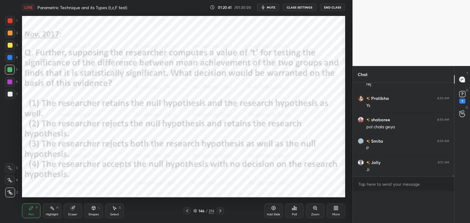
scroll to position [99, 99]
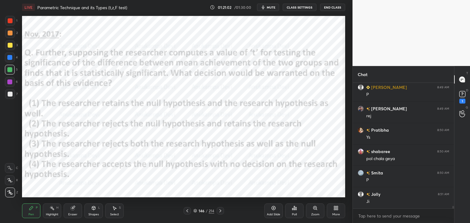
click at [221, 211] on icon at bounding box center [220, 211] width 5 height 5
click at [220, 212] on icon at bounding box center [220, 210] width 2 height 3
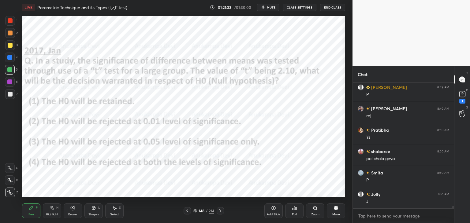
scroll to position [6064, 0]
drag, startPoint x: 11, startPoint y: 83, endPoint x: 13, endPoint y: 85, distance: 3.3
click at [11, 83] on div at bounding box center [9, 82] width 5 height 5
click at [195, 213] on icon at bounding box center [195, 211] width 4 height 4
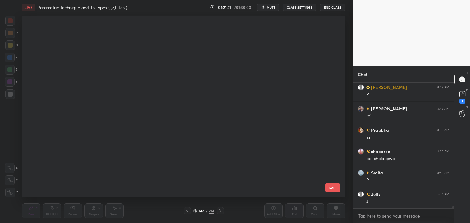
scroll to position [180, 320]
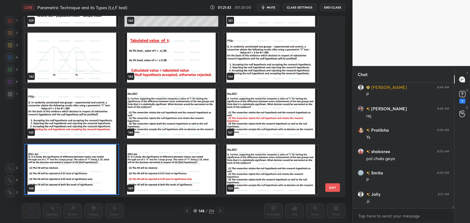
drag, startPoint x: 108, startPoint y: 190, endPoint x: 111, endPoint y: 186, distance: 5.2
click at [108, 190] on img "grid" at bounding box center [71, 170] width 93 height 50
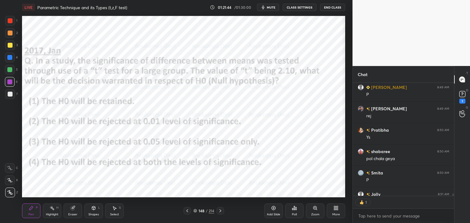
scroll to position [2, 2]
click at [295, 211] on icon at bounding box center [294, 208] width 5 height 5
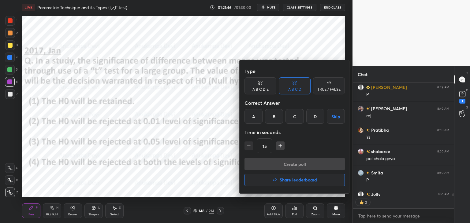
click at [294, 120] on div "C" at bounding box center [294, 116] width 18 height 15
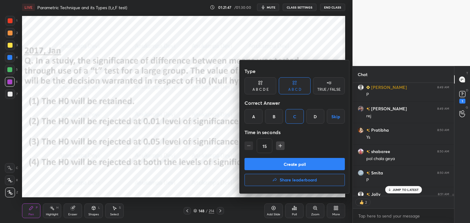
scroll to position [6097, 0]
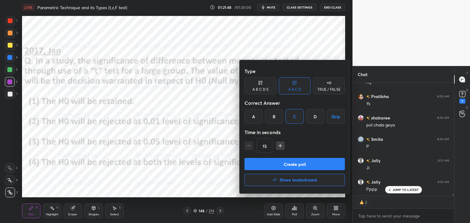
click at [306, 165] on button "Create poll" at bounding box center [294, 164] width 100 height 12
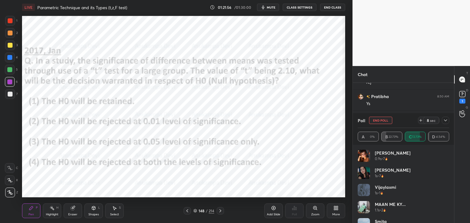
scroll to position [6117, 0]
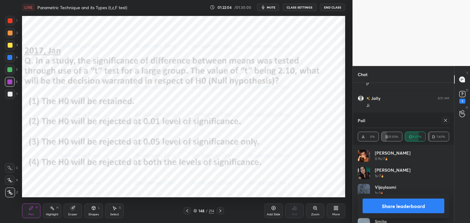
click at [446, 121] on icon at bounding box center [445, 120] width 5 height 5
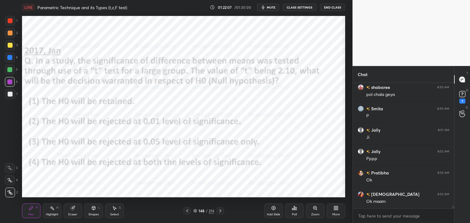
click at [11, 57] on div at bounding box center [9, 57] width 5 height 5
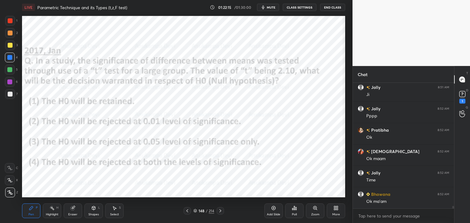
click at [73, 211] on div "Eraser" at bounding box center [73, 211] width 18 height 15
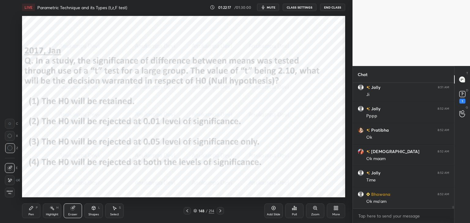
click at [31, 211] on div "Pen P" at bounding box center [31, 211] width 18 height 15
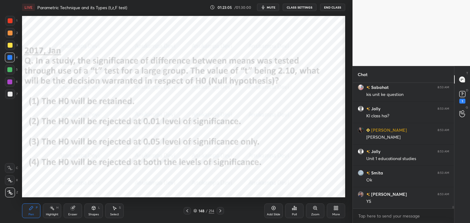
scroll to position [6342, 0]
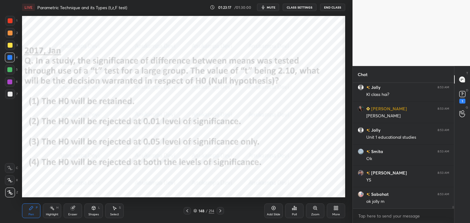
click at [220, 211] on icon at bounding box center [220, 211] width 5 height 5
click at [195, 212] on icon at bounding box center [195, 211] width 3 height 1
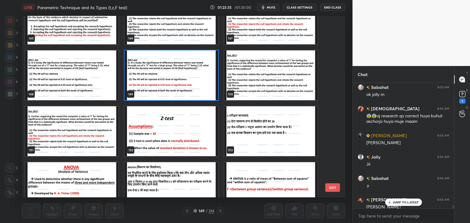
scroll to position [6497, 0]
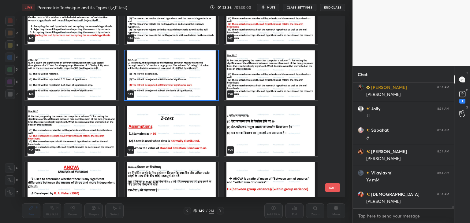
drag, startPoint x: 453, startPoint y: 208, endPoint x: 454, endPoint y: 218, distance: 10.4
click at [455, 218] on div "Chat krishnavi 8:54 AM 😰😰aj research qs correct huya buhut aschorjo huya muje m…" at bounding box center [410, 144] width 117 height 157
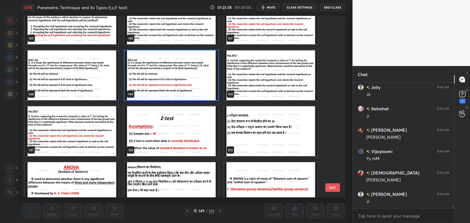
click at [165, 137] on img "grid" at bounding box center [170, 131] width 93 height 50
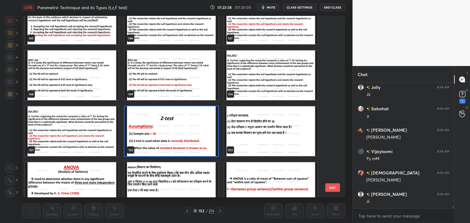
click at [164, 137] on img "grid" at bounding box center [170, 131] width 93 height 50
click at [165, 138] on img "grid" at bounding box center [170, 131] width 93 height 50
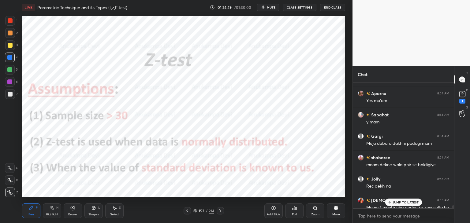
scroll to position [6701, 0]
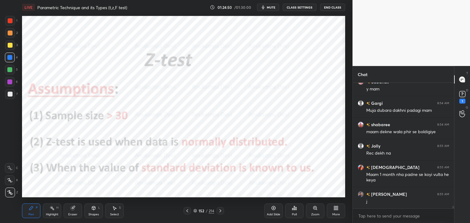
drag, startPoint x: 453, startPoint y: 207, endPoint x: 453, endPoint y: 211, distance: 4.3
click at [454, 211] on div "Chat Aparna 8:54 AM Yes ma'am Sabahat 8:54 AM y mam [PERSON_NAME] 8:54 AM Muja …" at bounding box center [410, 144] width 117 height 157
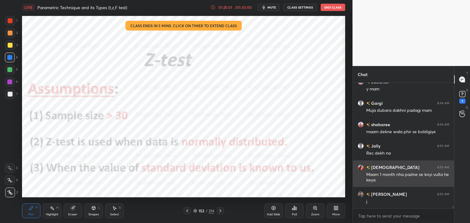
scroll to position [6722, 0]
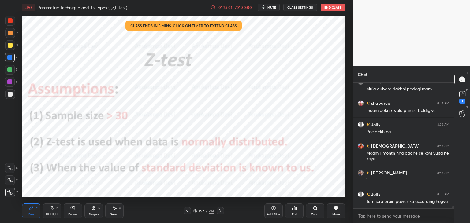
click at [9, 71] on div at bounding box center [9, 69] width 5 height 5
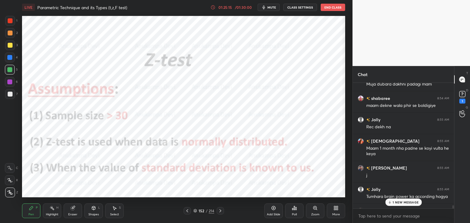
scroll to position [6765, 0]
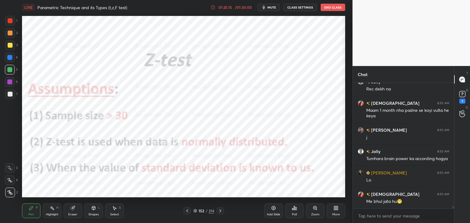
drag, startPoint x: 453, startPoint y: 207, endPoint x: 357, endPoint y: 190, distance: 97.5
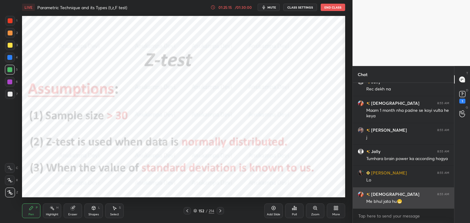
click at [453, 216] on div "shabaree 8:54 AM maam dekne wala phir se boldigiye Jolly 8:55 AM Rec dekh na kr…" at bounding box center [403, 153] width 101 height 140
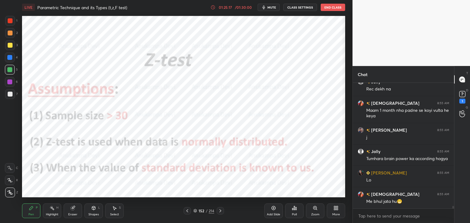
click at [195, 211] on icon at bounding box center [195, 211] width 4 height 4
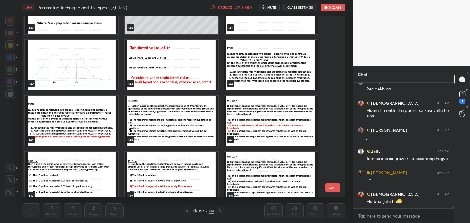
scroll to position [2584, 0]
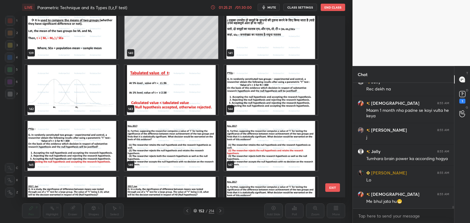
click at [171, 90] on img "grid" at bounding box center [170, 90] width 93 height 50
click at [172, 90] on img "grid" at bounding box center [170, 90] width 93 height 50
click at [172, 91] on img "grid" at bounding box center [170, 90] width 93 height 50
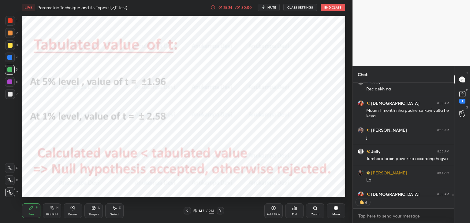
scroll to position [6777, 0]
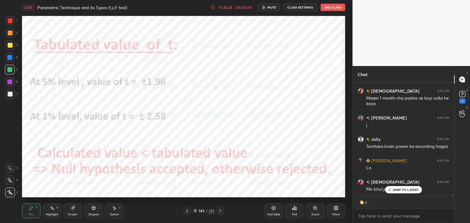
drag, startPoint x: 452, startPoint y: 195, endPoint x: 412, endPoint y: 195, distance: 40.7
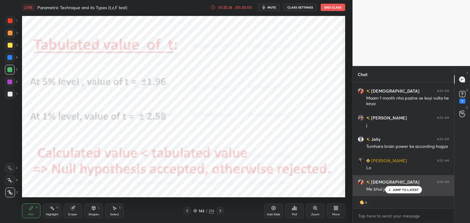
click at [453, 200] on div "shabaree 8:54 AM maam dekne wala phir se boldigiye Jolly 8:55 AM Rec dekh na kr…" at bounding box center [403, 153] width 101 height 140
click at [400, 190] on p "JUMP TO LATEST" at bounding box center [405, 190] width 26 height 4
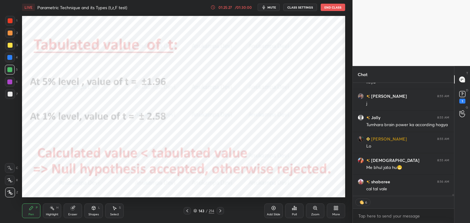
scroll to position [6820, 0]
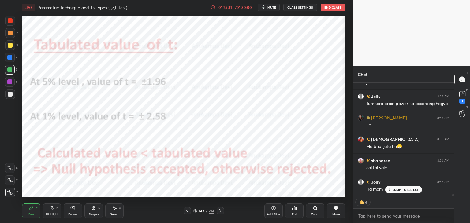
click at [393, 190] on p "JUMP TO LATEST" at bounding box center [405, 190] width 26 height 4
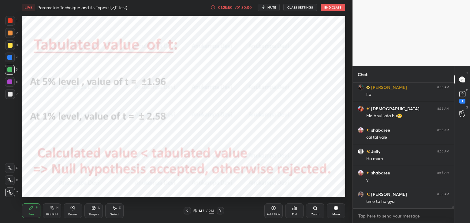
scroll to position [6872, 0]
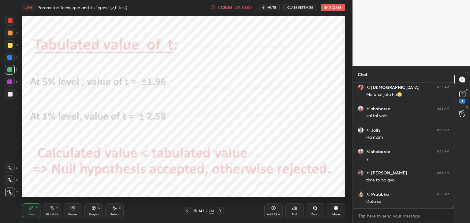
click at [221, 211] on icon at bounding box center [220, 211] width 5 height 5
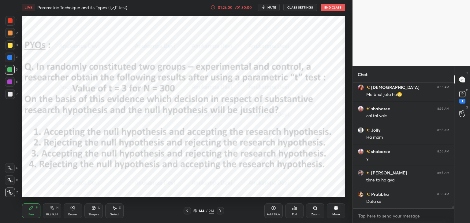
click at [220, 212] on icon at bounding box center [220, 211] width 5 height 5
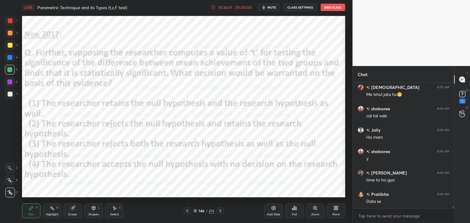
scroll to position [6894, 0]
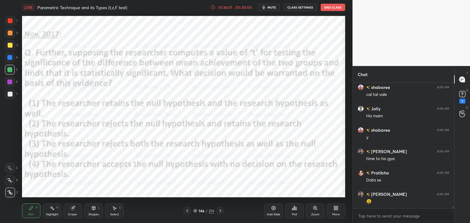
click at [220, 212] on icon at bounding box center [220, 210] width 2 height 3
click at [220, 212] on icon at bounding box center [220, 211] width 5 height 5
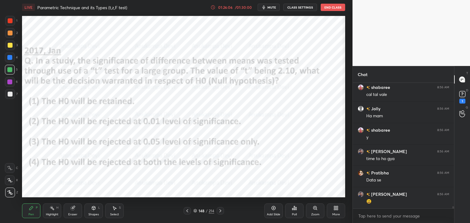
click at [195, 212] on icon at bounding box center [195, 211] width 3 height 1
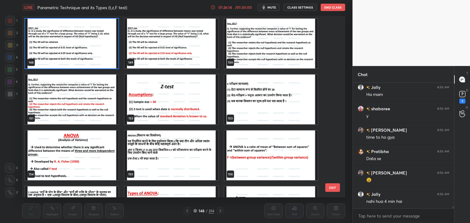
scroll to position [2749, 0]
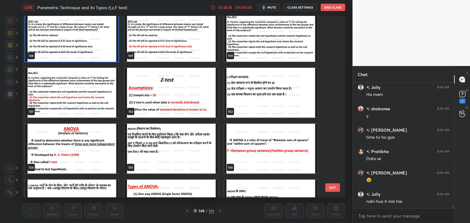
click at [180, 98] on img "grid" at bounding box center [170, 93] width 93 height 50
click at [180, 97] on img "grid" at bounding box center [170, 93] width 93 height 50
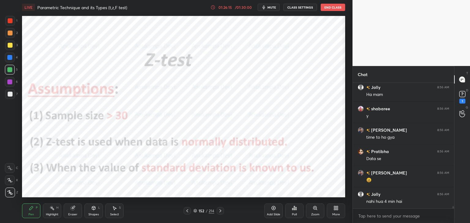
click at [180, 97] on img "grid" at bounding box center [170, 93] width 93 height 50
click at [195, 211] on icon at bounding box center [195, 211] width 4 height 4
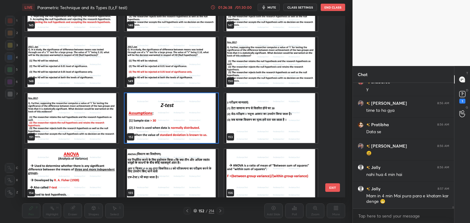
scroll to position [2737, 0]
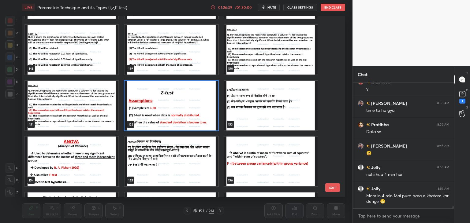
click at [157, 117] on img "grid" at bounding box center [170, 106] width 93 height 50
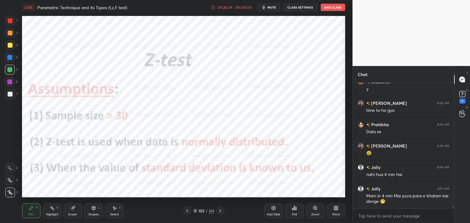
drag, startPoint x: 157, startPoint y: 118, endPoint x: 153, endPoint y: 113, distance: 6.5
click at [157, 118] on img "grid" at bounding box center [170, 106] width 93 height 50
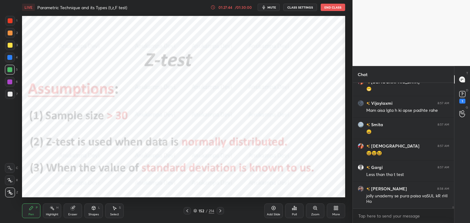
scroll to position [7103, 0]
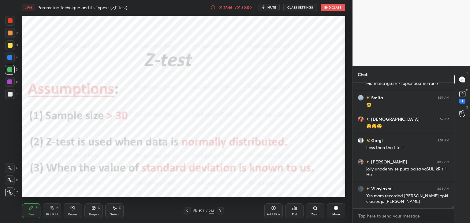
click at [220, 211] on icon at bounding box center [220, 211] width 5 height 5
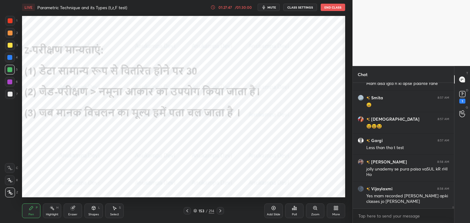
click at [221, 213] on icon at bounding box center [220, 211] width 5 height 5
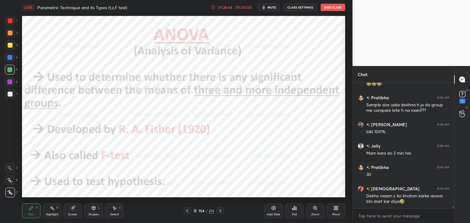
scroll to position [7333, 0]
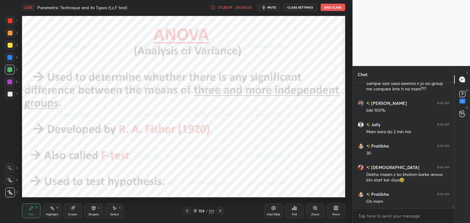
click at [273, 208] on icon at bounding box center [273, 208] width 5 height 5
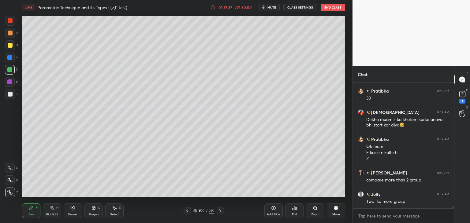
scroll to position [7410, 0]
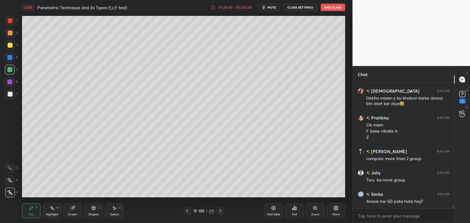
click at [187, 212] on icon at bounding box center [187, 211] width 5 height 5
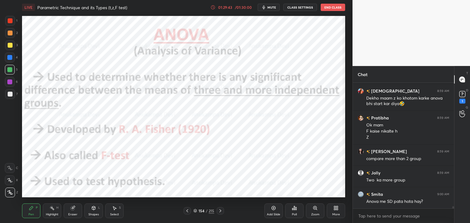
click at [11, 83] on div at bounding box center [9, 82] width 5 height 5
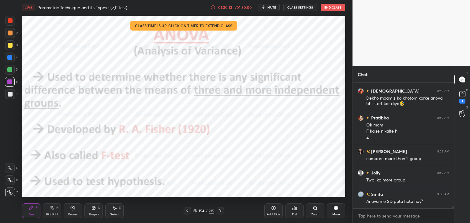
click at [220, 210] on icon at bounding box center [220, 211] width 5 height 5
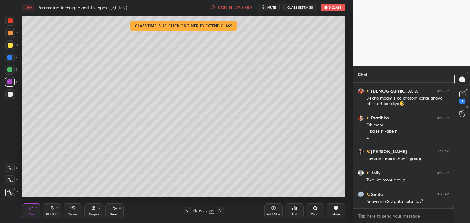
click at [220, 210] on icon at bounding box center [220, 211] width 5 height 5
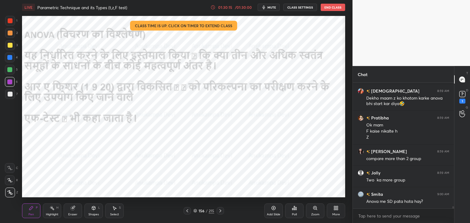
click at [194, 211] on icon at bounding box center [195, 211] width 4 height 4
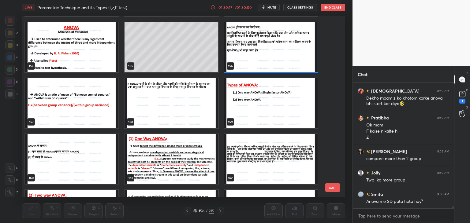
scroll to position [2883, 0]
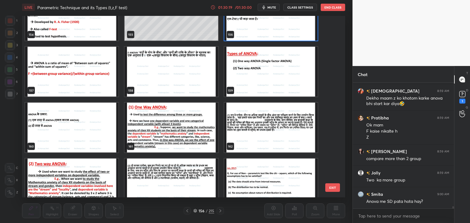
click at [76, 80] on img "grid" at bounding box center [71, 72] width 93 height 50
click at [76, 81] on img "grid" at bounding box center [71, 72] width 93 height 50
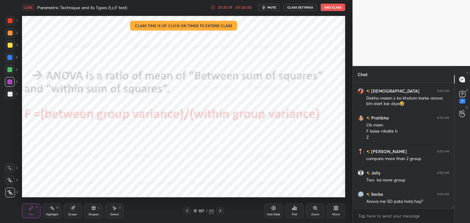
drag, startPoint x: 76, startPoint y: 81, endPoint x: 105, endPoint y: 81, distance: 28.8
click at [76, 80] on img "grid" at bounding box center [71, 72] width 93 height 50
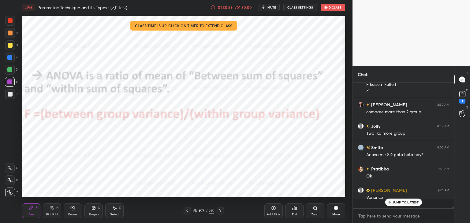
scroll to position [124, 99]
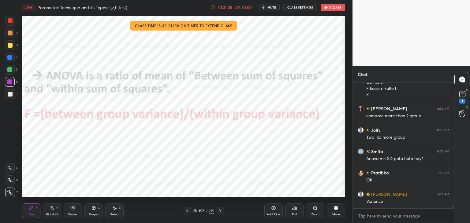
click at [196, 210] on icon at bounding box center [195, 211] width 4 height 4
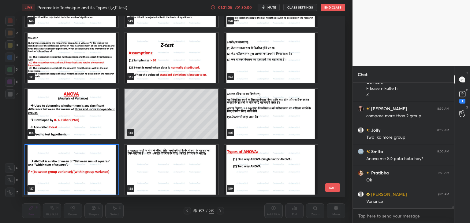
scroll to position [180, 320]
click at [267, 171] on img "grid" at bounding box center [270, 170] width 93 height 50
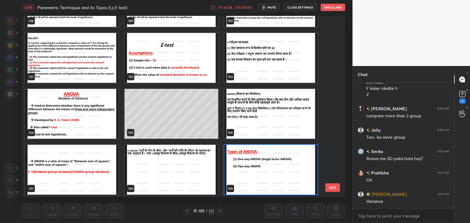
click at [267, 171] on img "grid" at bounding box center [270, 170] width 93 height 50
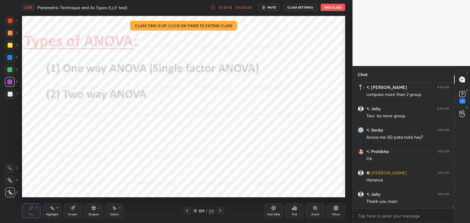
scroll to position [7495, 0]
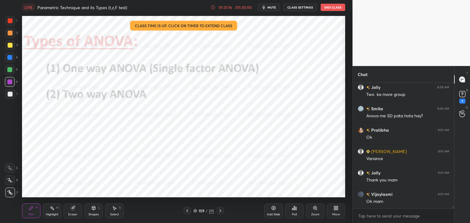
click at [196, 212] on icon at bounding box center [195, 211] width 3 height 1
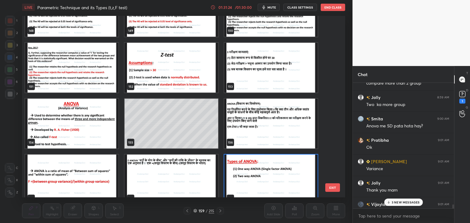
scroll to position [7624, 0]
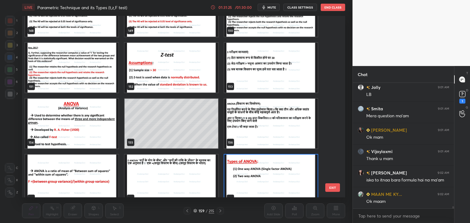
drag, startPoint x: 453, startPoint y: 207, endPoint x: 437, endPoint y: 216, distance: 18.2
click at [455, 223] on div "Chat [PERSON_NAME] 9:01 AM Ok mam Jolly 9:01 AM LB [PERSON_NAME] 9:01 AM Mera q…" at bounding box center [410, 144] width 117 height 157
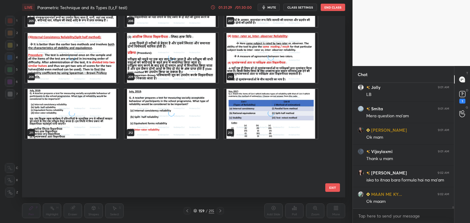
scroll to position [7645, 0]
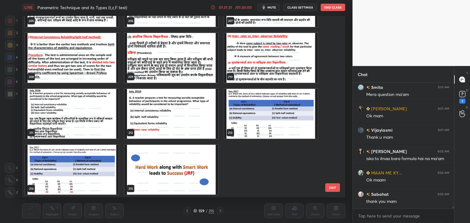
click at [163, 165] on img "grid" at bounding box center [170, 170] width 93 height 50
click at [163, 166] on img "grid" at bounding box center [170, 170] width 93 height 50
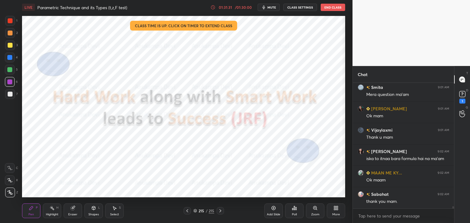
click at [164, 166] on img "grid" at bounding box center [170, 170] width 93 height 50
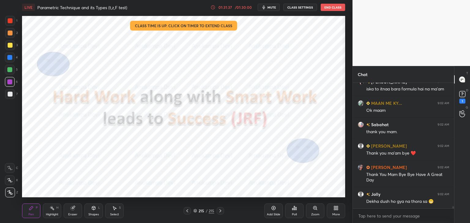
scroll to position [7736, 0]
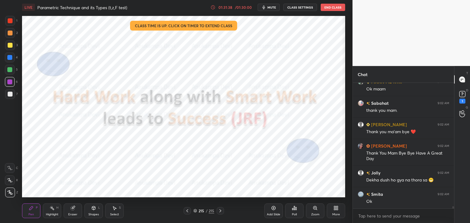
click at [454, 209] on div "x" at bounding box center [403, 216] width 101 height 14
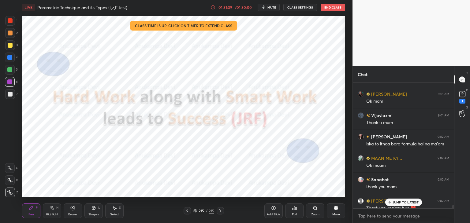
click at [453, 207] on div at bounding box center [453, 207] width 2 height 5
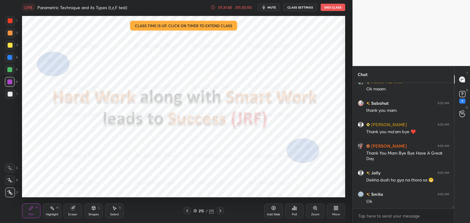
drag, startPoint x: 454, startPoint y: 207, endPoint x: 414, endPoint y: 214, distance: 39.8
click at [453, 212] on div "[PERSON_NAME] 9:02 AM iska to itnaa bara formula hai na ma'am MAAN ME KY... 9:0…" at bounding box center [403, 153] width 101 height 140
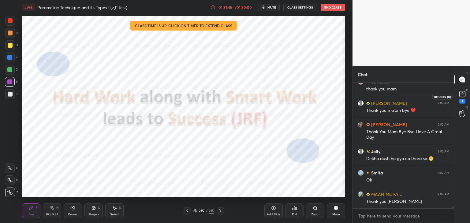
click at [461, 95] on rect at bounding box center [462, 94] width 6 height 6
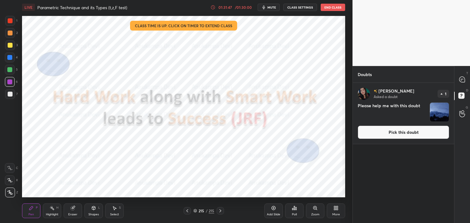
click at [397, 134] on button "Pick this doubt" at bounding box center [403, 132] width 91 height 13
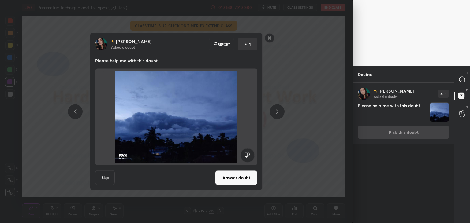
click at [240, 179] on button "Answer doubt" at bounding box center [236, 178] width 42 height 15
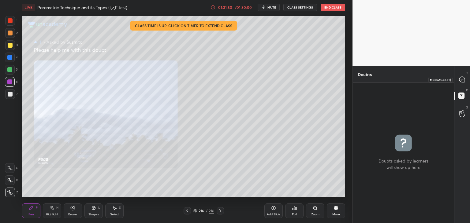
click at [462, 80] on icon at bounding box center [462, 80] width 6 height 6
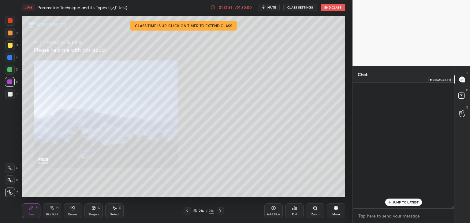
scroll to position [124, 99]
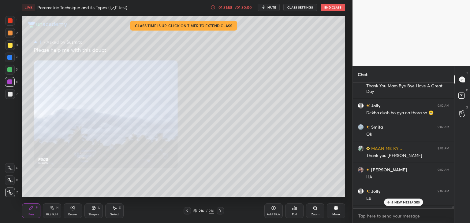
click at [295, 210] on icon at bounding box center [294, 208] width 5 height 5
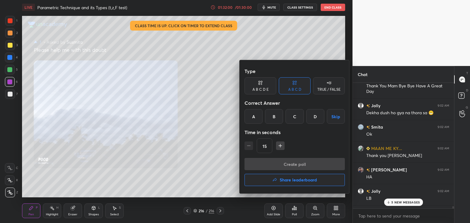
click at [307, 180] on h4 "Share leaderboard" at bounding box center [298, 180] width 37 height 4
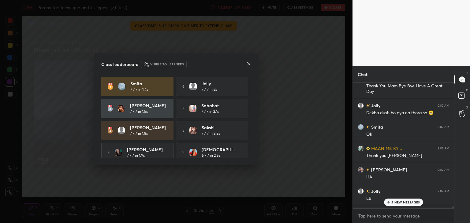
drag, startPoint x: 249, startPoint y: 125, endPoint x: 252, endPoint y: 130, distance: 5.9
click at [251, 133] on div "Smita 7 / 7 in 1.4s 6 Jolly 7 / 7 in 2s [PERSON_NAME] 7 / 7 in 1.5s 7 Sabahat 7…" at bounding box center [176, 117] width 150 height 81
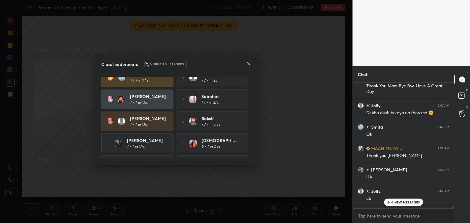
scroll to position [0, 0]
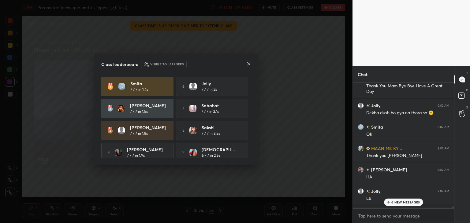
click at [247, 65] on icon at bounding box center [248, 63] width 5 height 5
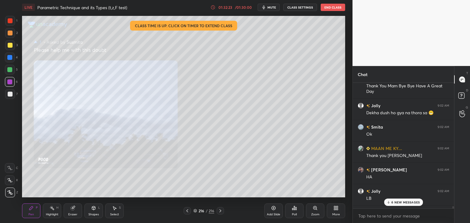
click at [405, 201] on p "6 NEW MESSAGES" at bounding box center [405, 203] width 28 height 4
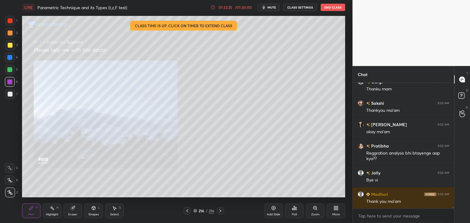
scroll to position [8053, 0]
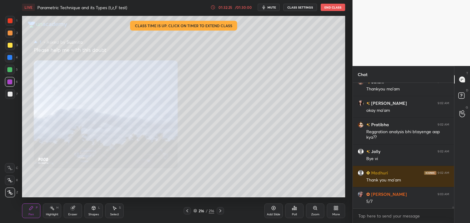
click at [188, 211] on icon at bounding box center [187, 211] width 5 height 5
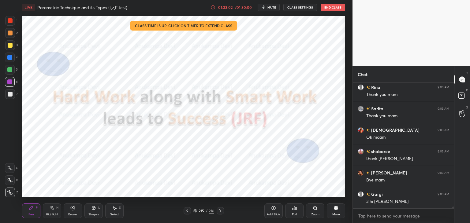
scroll to position [8288, 0]
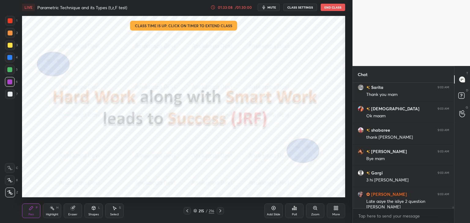
click at [329, 8] on button "End Class" at bounding box center [333, 7] width 24 height 7
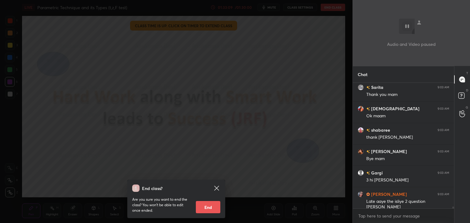
click at [212, 211] on button "End" at bounding box center [208, 207] width 24 height 12
type textarea "x"
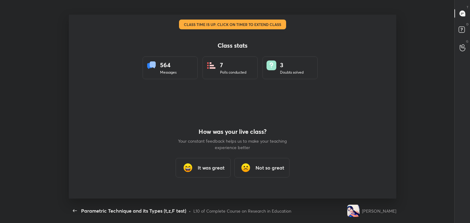
scroll to position [0, 0]
drag, startPoint x: 207, startPoint y: 167, endPoint x: 208, endPoint y: 161, distance: 5.3
click at [207, 167] on h3 "It was great" at bounding box center [211, 167] width 27 height 7
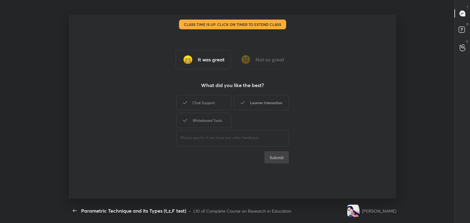
drag, startPoint x: 258, startPoint y: 103, endPoint x: 267, endPoint y: 131, distance: 29.2
click at [258, 103] on div "Learner Interaction" at bounding box center [261, 102] width 55 height 15
drag, startPoint x: 280, startPoint y: 160, endPoint x: 269, endPoint y: 124, distance: 36.9
click at [280, 159] on button "Submit" at bounding box center [276, 157] width 24 height 12
